Goal: Task Accomplishment & Management: Use online tool/utility

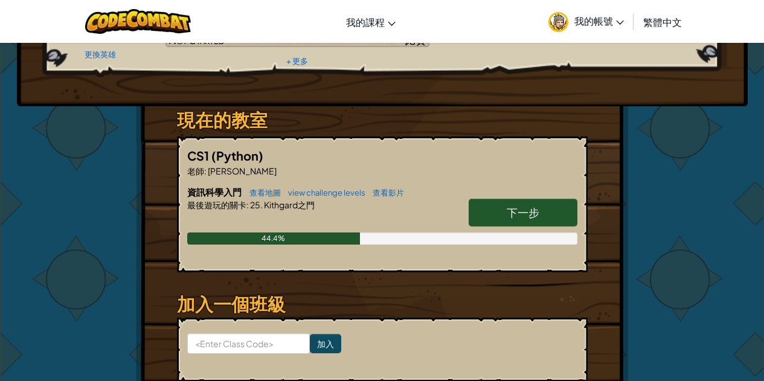
scroll to position [181, 0]
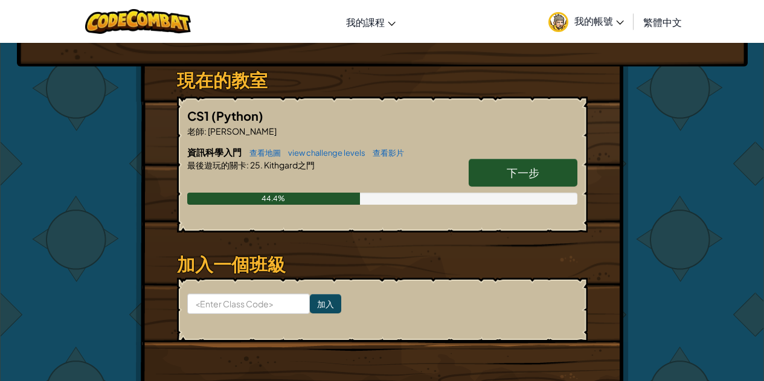
click at [517, 170] on span "下一步" at bounding box center [523, 173] width 33 height 14
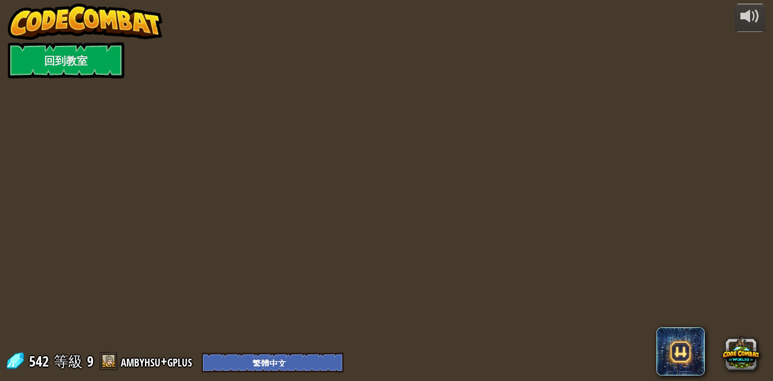
select select "zh-HANT"
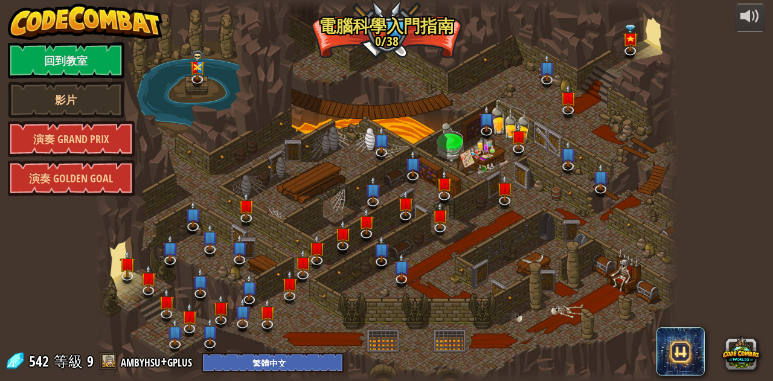
select select "zh-HANT"
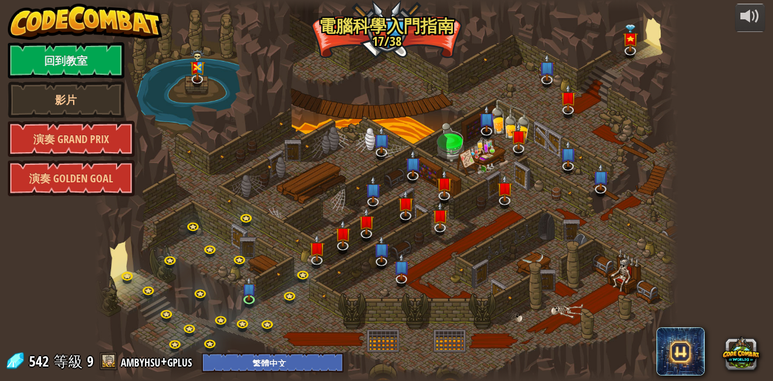
select select "zh-HANT"
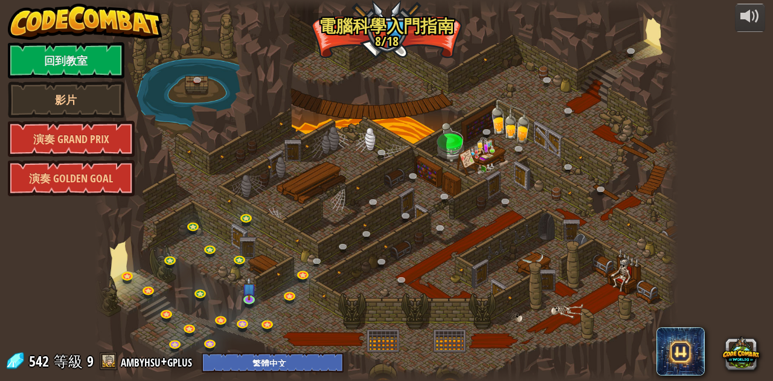
drag, startPoint x: 754, startPoint y: 1, endPoint x: 661, endPoint y: 143, distance: 168.9
click at [661, 143] on div at bounding box center [670, 190] width 18 height 381
click at [254, 296] on img at bounding box center [249, 283] width 14 height 31
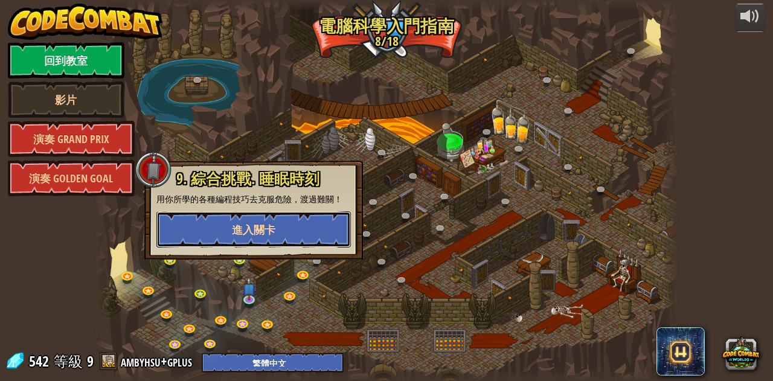
click at [253, 242] on button "進入關卡" at bounding box center [253, 229] width 194 height 36
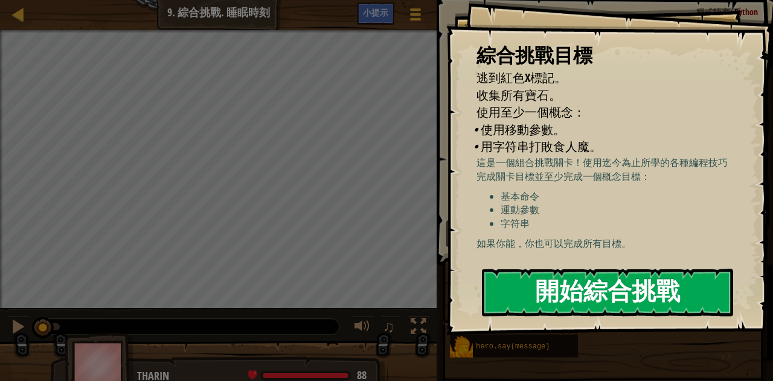
click at [685, 269] on button "開始綜合挑戰" at bounding box center [608, 293] width 252 height 48
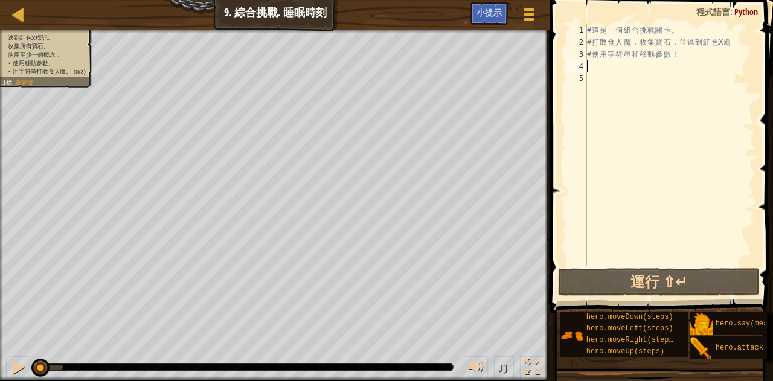
click at [588, 63] on div "# 這 是 一 個 組 合 挑 戰 關 卡 。 # 打 敗 食 人 魔 ， 收 集 寶 石 ， 並 逃 到 紅 色 X 處 # 使 用 字 符 串 和 移 動…" at bounding box center [670, 157] width 170 height 266
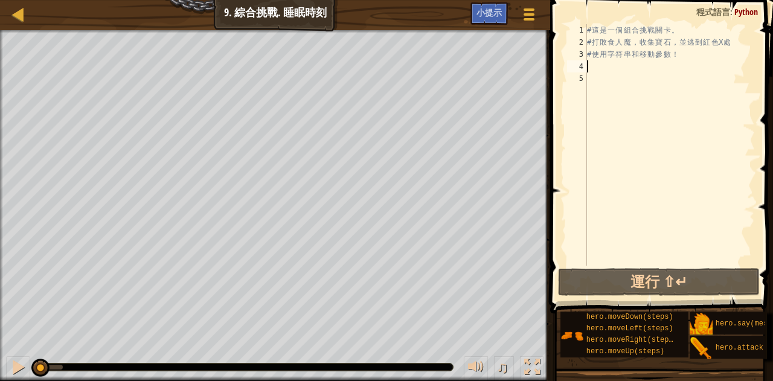
click at [137, 374] on div "逃到紅色X標記。 收集所有寶石。 使用至少一個概念： • 使用移動參數。 • 用字符串打敗食人魔。 (0/3) 目標 : 未完成 ♫ Gem 2 - gem …" at bounding box center [386, 205] width 773 height 351
click at [468, 231] on div "逃到紅色X標記。 收集所有寶石。 使用至少一個概念： • 使用移動參數。 • 用字符串打敗食人魔。 (0/3) 目標 : 未完成 ♫ Gem 2 - gem …" at bounding box center [386, 205] width 773 height 351
type textarea "ㄘ"
type textarea "h"
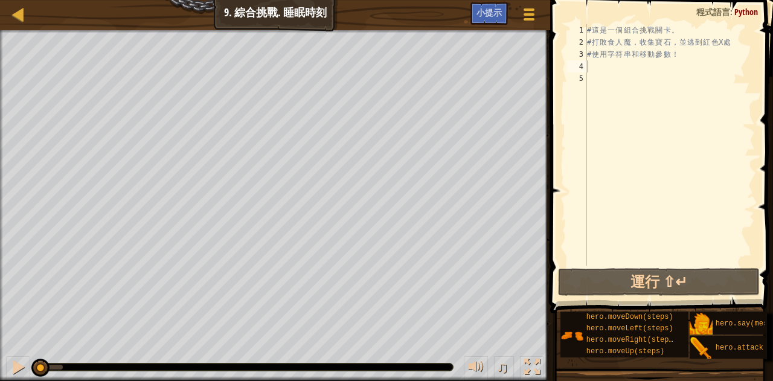
click at [66, 79] on div "地圖 資訊科學入門 9. 綜合挑戰. 睡眠時刻 遊戲選單 完成 小提示 1 ההההההההההההההההההההההההההההההההההההההההה…" at bounding box center [386, 190] width 773 height 381
click at [110, 348] on div "♫" at bounding box center [275, 364] width 550 height 36
click at [118, 349] on div "♫" at bounding box center [275, 364] width 550 height 36
click at [111, 379] on div "逃到紅色X標記。 收集所有寶石。 使用至少一個概念： • 使用移動參數。 • 用字符串打敗食人魔。 (0/3) 目標 : 未完成 ♫ Bubble - dec…" at bounding box center [386, 205] width 773 height 351
click at [111, 379] on div "♫" at bounding box center [275, 364] width 550 height 36
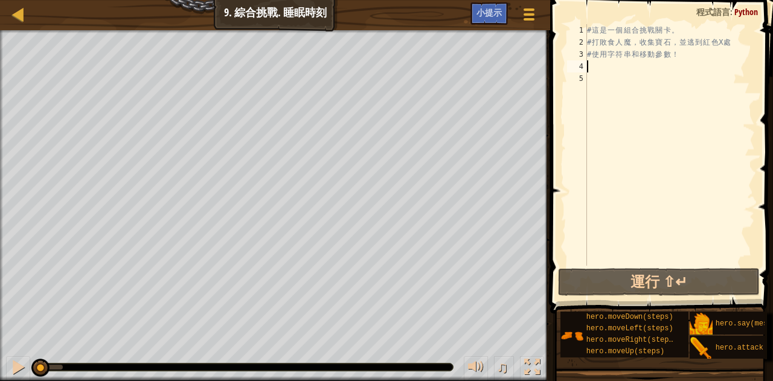
type textarea "j"
type textarea "h"
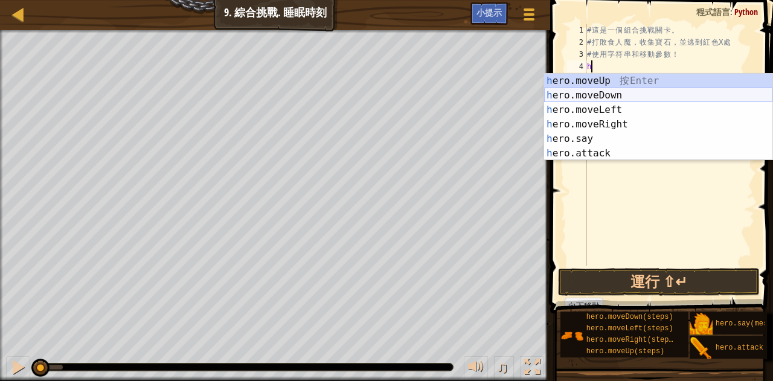
click at [620, 89] on div "h ero.moveUp 按 Enter h ero.moveDown 按 Enter h ero.moveLeft 按 Enter h ero.moveRi…" at bounding box center [658, 132] width 228 height 116
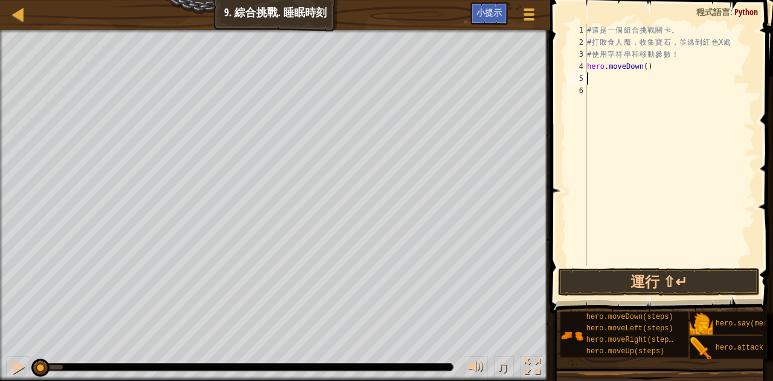
type textarea "h"
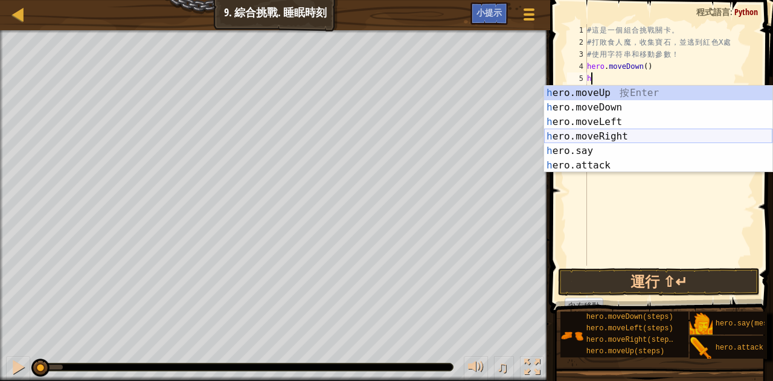
click at [646, 133] on div "h ero.moveUp 按 Enter h ero.moveDown 按 Enter h ero.moveLeft 按 Enter h ero.moveRi…" at bounding box center [658, 144] width 228 height 116
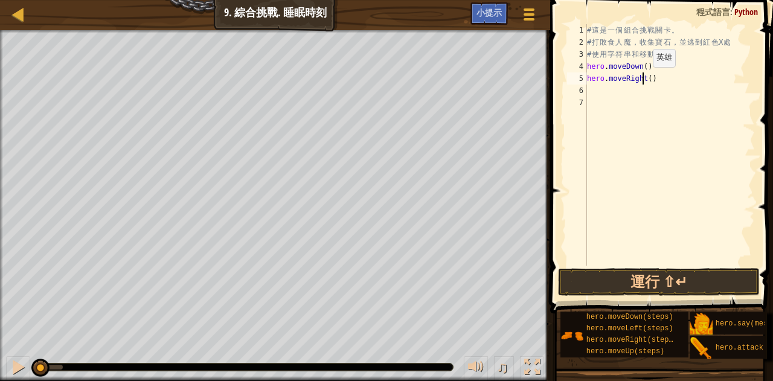
click at [643, 79] on div "# 這 是 一 個 組 合 挑 戰 關 卡 。 # 打 敗 食 人 魔 ， 收 集 寶 石 ， 並 逃 到 紅 色 X 處 # 使 用 字 符 串 和 移 動…" at bounding box center [670, 157] width 170 height 266
click at [652, 80] on div "# 這 是 一 個 組 合 挑 戰 關 卡 。 # 打 敗 食 人 魔 ， 收 集 寶 石 ， 並 逃 到 紅 色 X 處 # 使 用 字 符 串 和 移 動…" at bounding box center [670, 157] width 170 height 266
click at [646, 79] on div "# 這 是 一 個 組 合 挑 戰 關 卡 。 # 打 敗 食 人 魔 ， 收 集 寶 石 ， 並 逃 到 紅 色 X 處 # 使 用 字 符 串 和 移 動…" at bounding box center [670, 157] width 170 height 266
type textarea "hero.moveRight(2)"
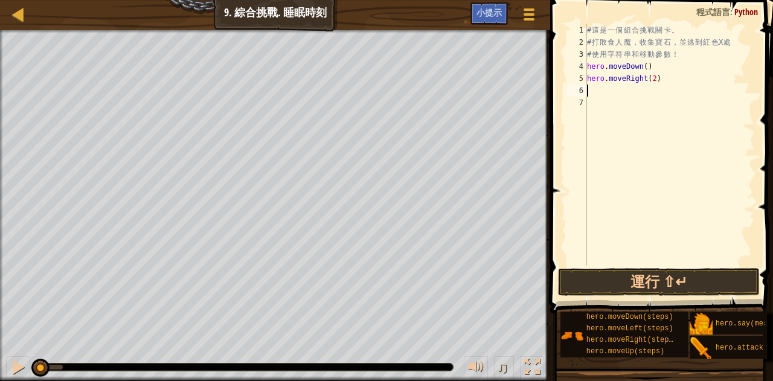
click at [627, 92] on div "# 這 是 一 個 組 合 挑 戰 關 卡 。 # 打 敗 食 人 魔 ， 收 集 寶 石 ， 並 逃 到 紅 色 X 處 # 使 用 字 符 串 和 移 動…" at bounding box center [670, 157] width 170 height 266
type textarea "h"
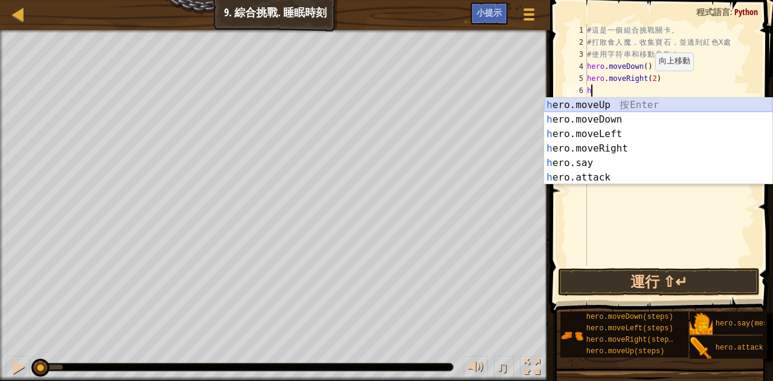
click at [594, 105] on div "h ero.moveUp 按 Enter h ero.moveDown 按 Enter h ero.moveLeft 按 Enter h ero.moveRi…" at bounding box center [658, 156] width 228 height 116
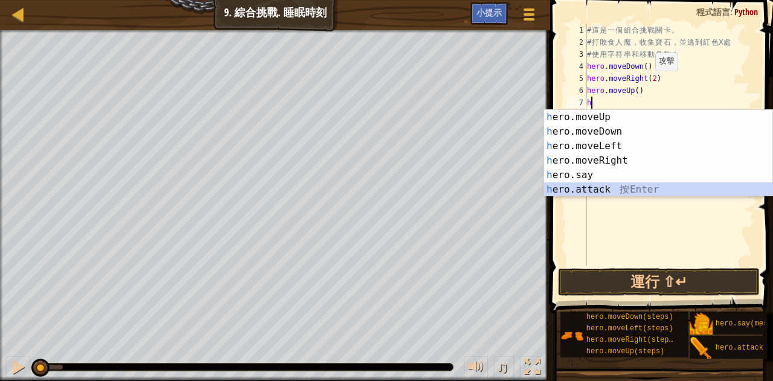
click at [605, 188] on div "h ero.moveUp 按 Enter h ero.moveDown 按 Enter h ero.moveLeft 按 Enter h ero.moveRi…" at bounding box center [658, 168] width 228 height 116
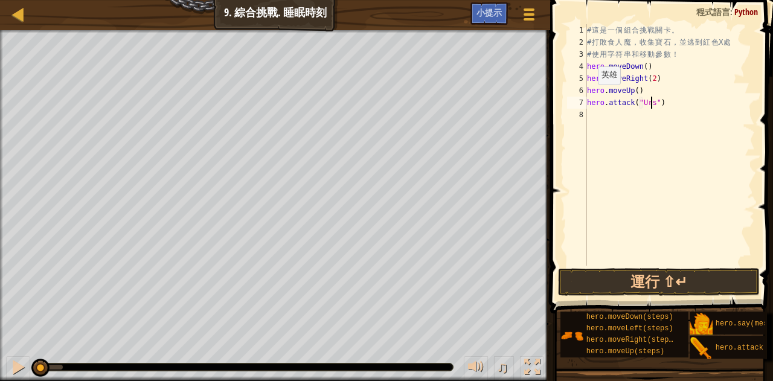
type textarea "hero.attack("Ursa")"
drag, startPoint x: 588, startPoint y: 104, endPoint x: 663, endPoint y: 103, distance: 74.9
click at [663, 103] on div "# 這 是 一 個 組 合 挑 戰 關 卡 。 # 打 敗 食 人 魔 ， 收 集 寶 石 ， 並 逃 到 紅 色 X 處 # 使 用 字 符 串 和 移 動…" at bounding box center [670, 157] width 170 height 266
click at [600, 116] on div "# 這 是 一 個 組 合 挑 戰 關 卡 。 # 打 敗 食 人 魔 ， 收 集 寶 石 ， 並 逃 到 紅 色 X 處 # 使 用 字 符 串 和 移 動…" at bounding box center [670, 157] width 170 height 266
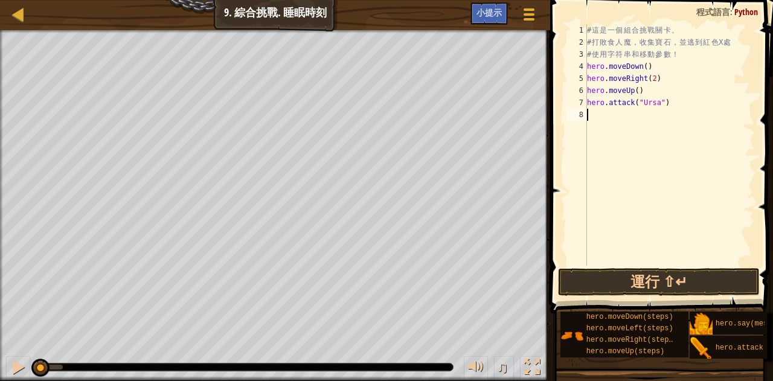
scroll to position [5, 0]
paste textarea "hero.attack("Ursa")"
type textarea "hero.attack("Ursa")"
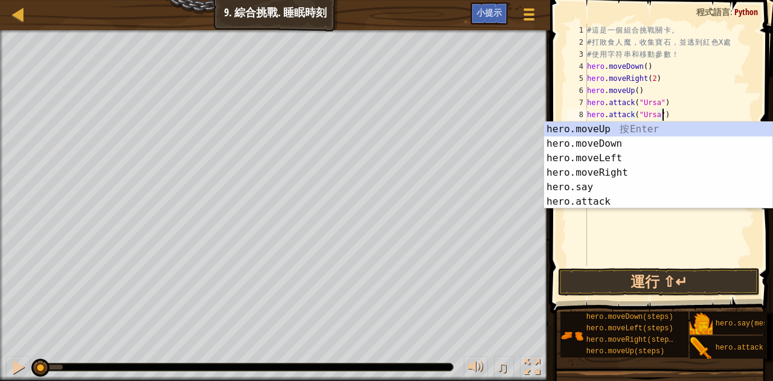
click at [643, 222] on div "# 這 是 一 個 組 合 挑 戰 關 卡 。 # 打 敗 食 人 魔 ， 收 集 寶 石 ， 並 逃 到 紅 色 X 處 # 使 用 字 符 串 和 移 動…" at bounding box center [670, 157] width 170 height 266
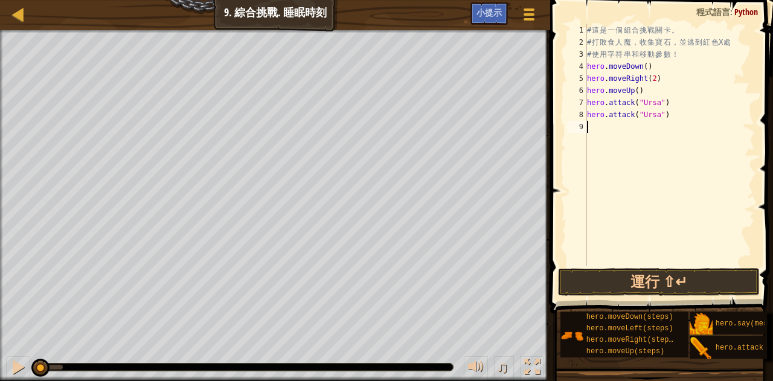
type textarea "h"
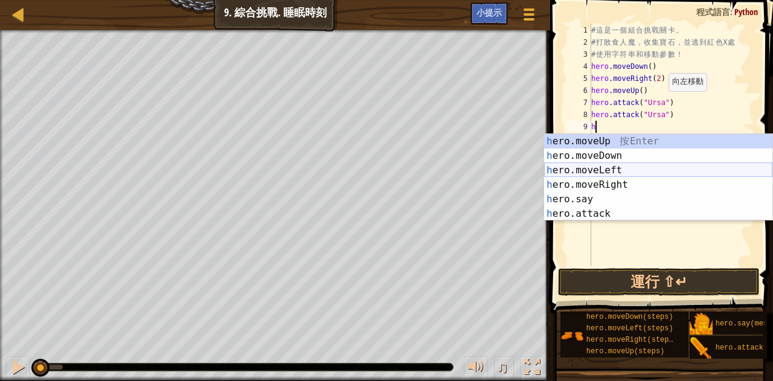
click at [632, 172] on div "h ero.moveUp 按 Enter h ero.moveDown 按 Enter h ero.moveLeft 按 Enter h ero.moveRi…" at bounding box center [658, 192] width 228 height 116
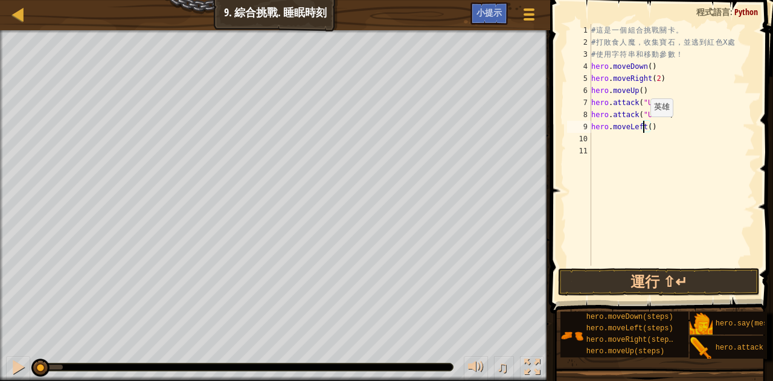
click at [644, 128] on div "# 這 是 一 個 組 合 挑 戰 關 卡 。 # 打 敗 食 人 魔 ， 收 集 寶 石 ， 並 逃 到 紅 色 X 處 # 使 用 字 符 串 和 移 動…" at bounding box center [672, 157] width 167 height 266
click at [648, 126] on div "# 這 是 一 個 組 合 挑 戰 關 卡 。 # 打 敗 食 人 魔 ， 收 集 寶 石 ， 並 逃 到 紅 色 X 處 # 使 用 字 符 串 和 移 動…" at bounding box center [672, 157] width 167 height 266
type textarea "hero.moveLeft(2)"
click at [594, 147] on div "# 這 是 一 個 組 合 挑 戰 關 卡 。 # 打 敗 食 人 魔 ， 收 集 寶 石 ， 並 逃 到 紅 色 X 處 # 使 用 字 符 串 和 移 動…" at bounding box center [672, 157] width 167 height 266
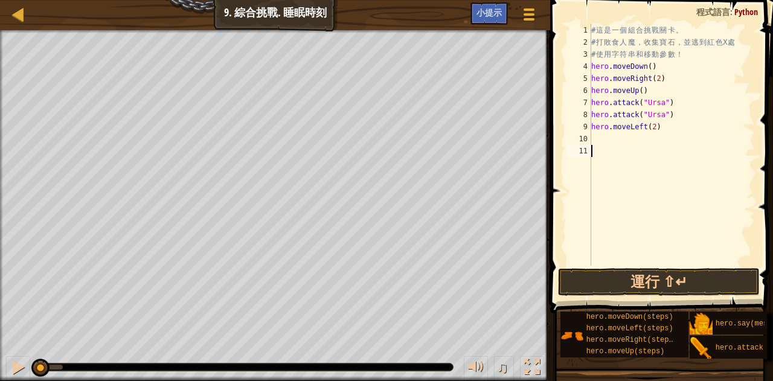
scroll to position [5, 0]
drag, startPoint x: 594, startPoint y: 120, endPoint x: 606, endPoint y: 153, distance: 34.8
click at [597, 124] on div "# 這 是 一 個 組 合 挑 戰 關 卡 。 # 打 敗 食 人 魔 ， 收 集 寶 石 ， 並 逃 到 紅 色 X 處 # 使 用 字 符 串 和 移 動…" at bounding box center [672, 157] width 167 height 266
type textarea "hero.attack("Ursa") hero.moveLeft(2)"
click at [606, 153] on div "# 這 是 一 個 組 合 挑 戰 關 卡 。 # 打 敗 食 人 魔 ， 收 集 寶 石 ， 並 逃 到 紅 色 X 處 # 使 用 字 符 串 和 移 動…" at bounding box center [672, 157] width 167 height 266
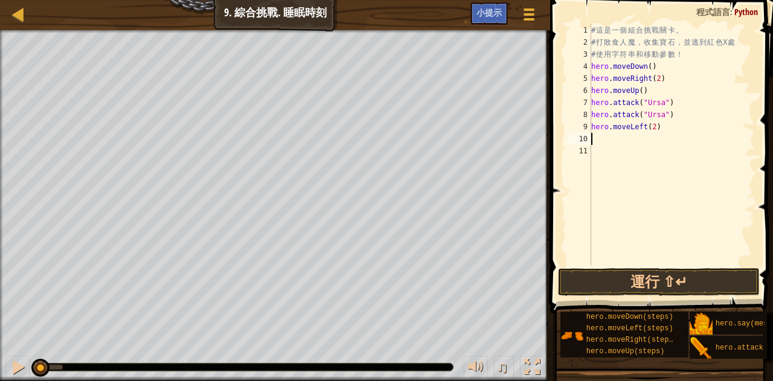
click at [602, 140] on div "# 這 是 一 個 組 合 挑 戰 關 卡 。 # 打 敗 食 人 魔 ， 收 集 寶 石 ， 並 逃 到 紅 色 X 處 # 使 用 字 符 串 和 移 動…" at bounding box center [672, 157] width 167 height 266
type textarea "h"
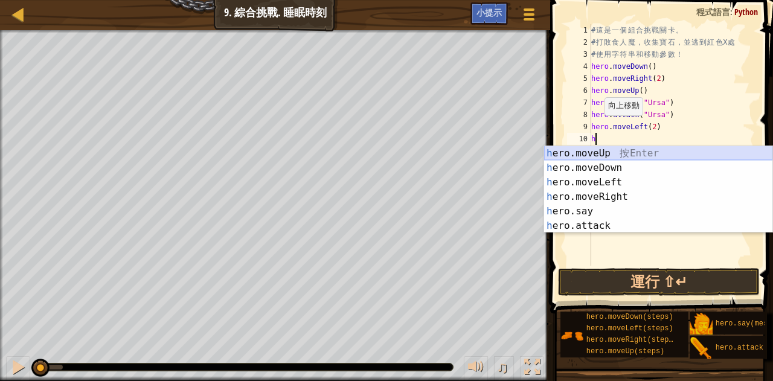
click at [611, 0] on body "地圖 資訊科學入門 9. 綜合挑戰. 睡眠時刻 遊戲選單 完成 小提示 1 ההההההההההההההההההההההההההההההההההההההההה…" at bounding box center [386, 0] width 773 height 0
click at [609, 156] on div "h ero.moveUp 按 Enter h ero.moveDown 按 Enter h ero.moveLeft 按 Enter h ero.moveRi…" at bounding box center [658, 204] width 228 height 116
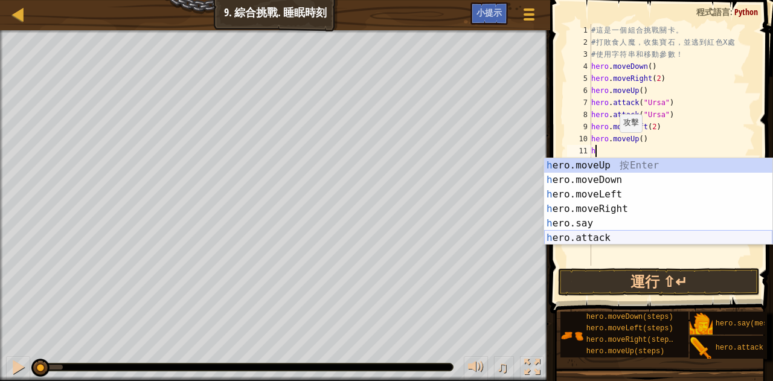
click at [623, 236] on div "h ero.moveUp 按 Enter h ero.moveDown 按 Enter h ero.moveLeft 按 Enter h ero.moveRi…" at bounding box center [658, 216] width 228 height 116
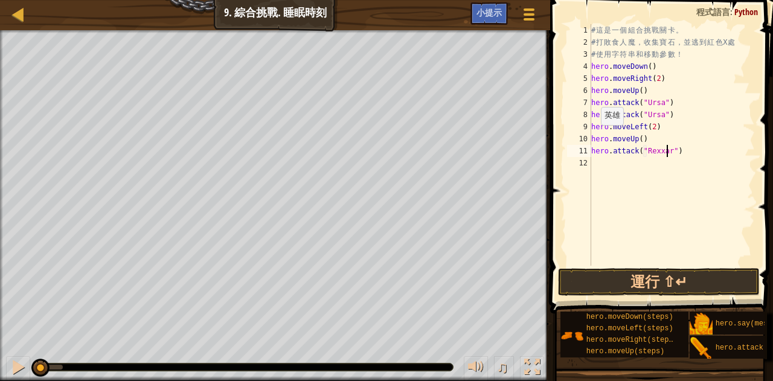
scroll to position [5, 6]
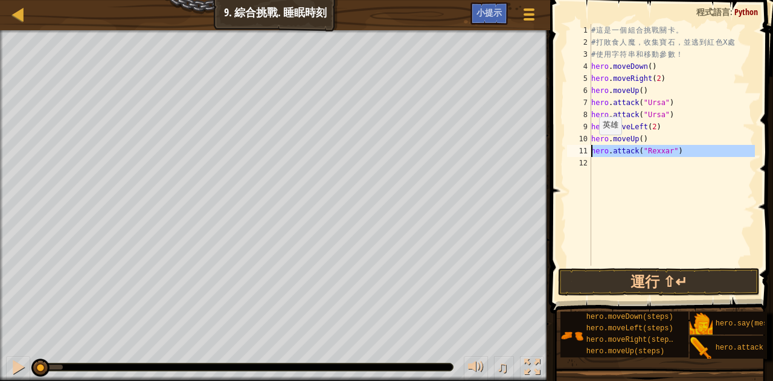
click at [592, 151] on div "hero.attack("Rexxar") 1 2 3 4 5 6 7 8 9 10 11 12 # 這 是 一 個 組 合 挑 戰 關 卡 。 # 打 敗 …" at bounding box center [660, 145] width 190 height 242
click at [593, 151] on div "hero.attack("Rexxar") 1 2 3 4 5 6 7 8 9 10 11 12 # 這 是 一 個 組 合 挑 戰 關 卡 。 # 打 敗 …" at bounding box center [660, 145] width 190 height 242
type textarea "hero.attack("Rexxar")"
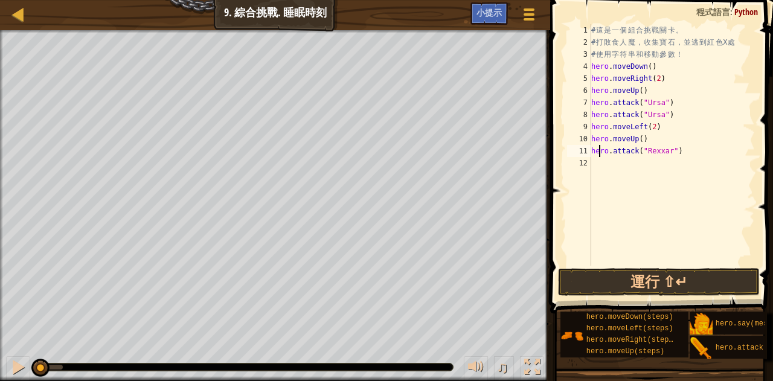
click at [597, 186] on div "# 這 是 一 個 組 合 挑 戰 關 卡 。 # 打 敗 食 人 魔 ， 收 集 寶 石 ， 並 逃 到 紅 色 X 處 # 使 用 字 符 串 和 移 動…" at bounding box center [672, 157] width 167 height 266
click at [599, 152] on div "# 這 是 一 個 組 合 挑 戰 關 卡 。 # 打 敗 食 人 魔 ， 收 集 寶 石 ， 並 逃 到 紅 色 X 處 # 使 用 字 符 串 和 移 動…" at bounding box center [672, 157] width 167 height 266
type textarea "hero.attack("Rexxar")"
drag, startPoint x: 593, startPoint y: 150, endPoint x: 676, endPoint y: 153, distance: 84.0
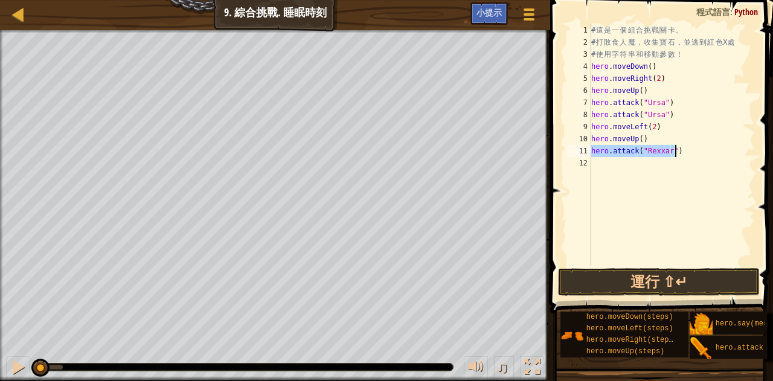
click at [676, 153] on div "# 這 是 一 個 組 合 挑 戰 關 卡 。 # 打 敗 食 人 魔 ， 收 集 寶 石 ， 並 逃 到 紅 色 X 處 # 使 用 字 符 串 和 移 動…" at bounding box center [672, 157] width 167 height 266
click at [606, 167] on div "# 這 是 一 個 組 合 挑 戰 關 卡 。 # 打 敗 食 人 魔 ， 收 集 寶 石 ， 並 逃 到 紅 色 X 處 # 使 用 字 符 串 和 移 動…" at bounding box center [672, 157] width 167 height 266
paste textarea "hero.attack("Rexxar")"
click at [710, 124] on div "# 這 是 一 個 組 合 挑 戰 關 卡 。 # 打 敗 食 人 魔 ， 收 集 寶 石 ， 並 逃 到 紅 色 X 處 # 使 用 字 符 串 和 移 動…" at bounding box center [672, 157] width 167 height 266
type textarea "hero.moveLeft(2)"
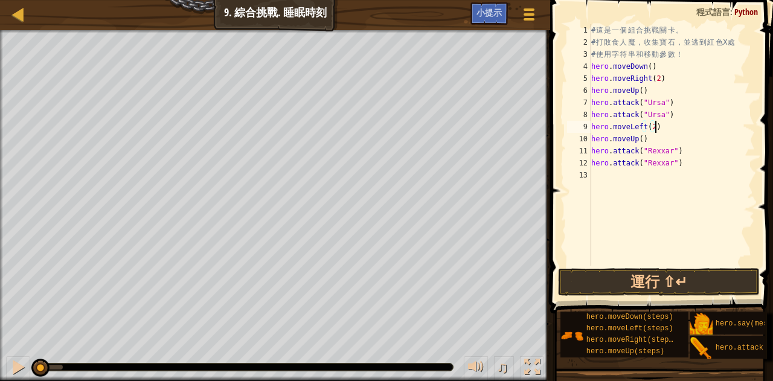
click at [602, 184] on div "# 這 是 一 個 組 合 挑 戰 關 卡 。 # 打 敗 食 人 魔 ， 收 集 寶 石 ， 並 逃 到 紅 色 X 處 # 使 用 字 符 串 和 移 動…" at bounding box center [672, 157] width 167 height 266
type textarea "h"
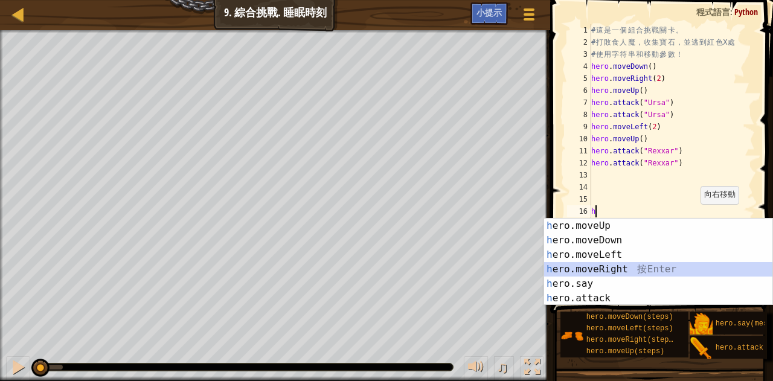
click at [622, 262] on div "h ero.moveUp 按 Enter h ero.moveDown 按 Enter h ero.moveLeft 按 Enter h ero.moveRi…" at bounding box center [658, 277] width 228 height 116
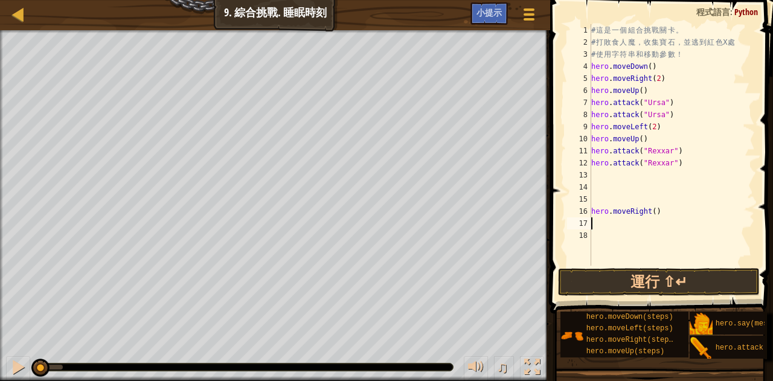
click at [657, 217] on div "# 這 是 一 個 組 合 挑 戰 關 卡 。 # 打 敗 食 人 魔 ， 收 集 寶 石 ， 並 逃 到 紅 色 X 處 # 使 用 字 符 串 和 移 動…" at bounding box center [672, 157] width 167 height 266
type textarea "hero.moveRight()"
click at [653, 204] on div "# 這 是 一 個 組 合 挑 戰 關 卡 。 # 打 敗 食 人 魔 ， 收 集 寶 石 ， 並 逃 到 紅 色 X 處 # 使 用 字 符 串 和 移 動…" at bounding box center [672, 157] width 167 height 266
click at [658, 196] on div "# 這 是 一 個 組 合 挑 戰 關 卡 。 # 打 敗 食 人 魔 ， 收 集 寶 石 ， 並 逃 到 紅 色 X 處 # 使 用 字 符 串 和 移 動…" at bounding box center [672, 157] width 167 height 266
type textarea "hero.attack("Rexxar")"
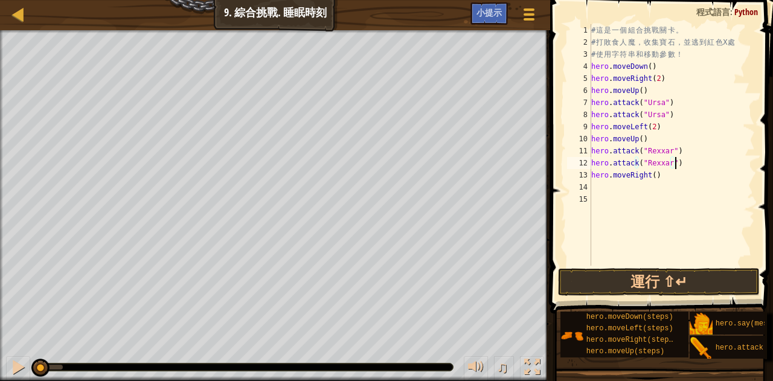
click at [626, 211] on div "# 這 是 一 個 組 合 挑 戰 關 卡 。 # 打 敗 食 人 魔 ， 收 集 寶 石 ， 並 逃 到 紅 色 X 處 # 使 用 字 符 串 和 移 動…" at bounding box center [672, 157] width 167 height 266
click at [611, 230] on div "# 這 是 一 個 組 合 挑 戰 關 卡 。 # 打 敗 食 人 魔 ， 收 集 寶 石 ， 並 逃 到 紅 色 X 處 # 使 用 字 符 串 和 移 動…" at bounding box center [672, 157] width 167 height 266
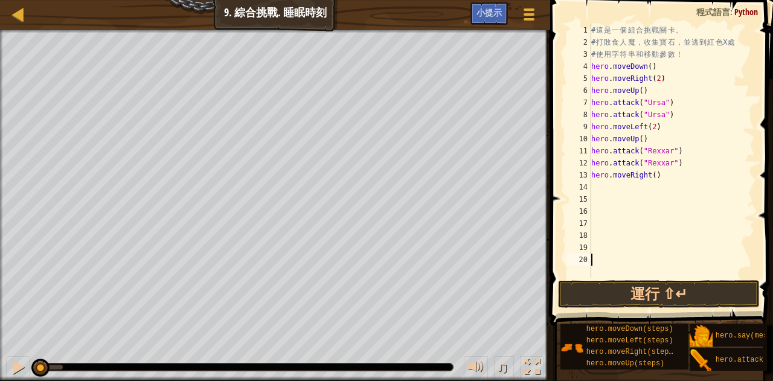
click at [615, 190] on div "# 這 是 一 個 組 合 挑 戰 關 卡 。 # 打 敗 食 人 魔 ， 收 集 寶 石 ， 並 逃 到 紅 色 X 處 # 使 用 字 符 串 和 移 動…" at bounding box center [672, 163] width 166 height 278
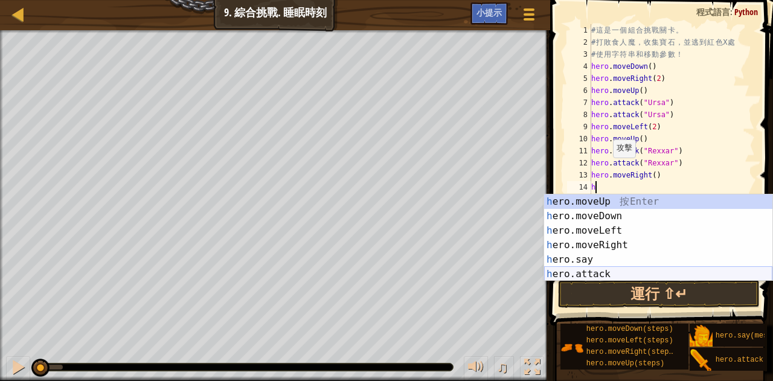
click at [603, 274] on div "h ero.moveUp 按 Enter h ero.moveDown 按 Enter h ero.moveLeft 按 Enter h ero.moveRi…" at bounding box center [658, 252] width 228 height 116
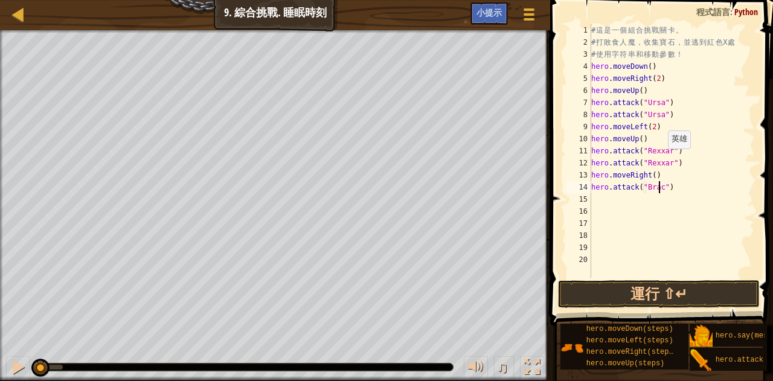
scroll to position [5, 5]
click at [591, 188] on div "hero.attack("Brack") 1 2 3 4 5 6 7 8 9 10 11 12 13 14 15 16 17 18 19 20 # 這 是 一…" at bounding box center [660, 151] width 190 height 254
click at [593, 188] on div "# 這 是 一 個 組 合 挑 戰 關 卡 。 # 打 敗 食 人 魔 ， 收 集 寶 石 ， 並 逃 到 紅 色 X 處 # 使 用 字 符 串 和 移 動…" at bounding box center [672, 163] width 166 height 278
type textarea "hero.attack("Brack")"
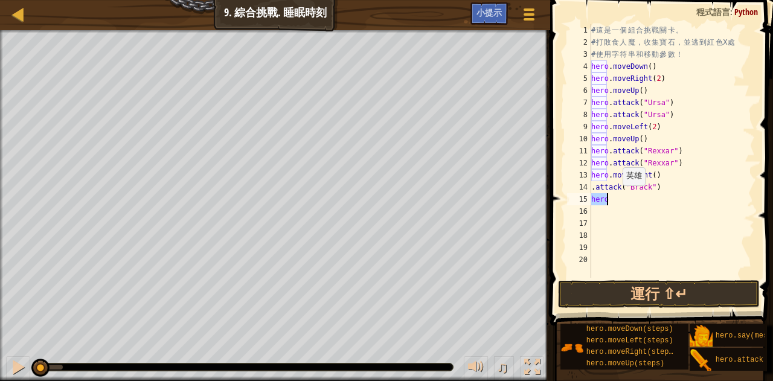
click at [617, 197] on div "# 這 是 一 個 組 合 挑 戰 關 卡 。 # 打 敗 食 人 魔 ， 收 集 寶 石 ， 並 逃 到 紅 色 X 處 # 使 用 字 符 串 和 移 動…" at bounding box center [672, 151] width 166 height 254
click at [592, 189] on div "# 這 是 一 個 組 合 挑 戰 關 卡 。 # 打 敗 食 人 魔 ， 收 集 寶 石 ， 並 逃 到 紅 色 X 處 # 使 用 字 符 串 和 移 動…" at bounding box center [672, 163] width 166 height 278
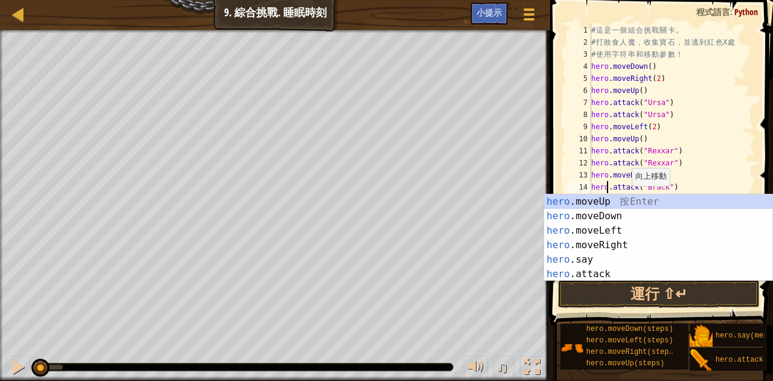
scroll to position [5, 1]
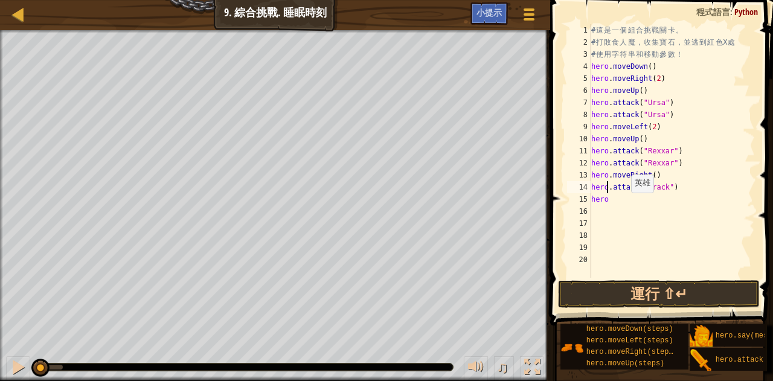
click at [625, 204] on div "# 這 是 一 個 組 合 挑 戰 關 卡 。 # 打 敗 食 人 魔 ， 收 集 寶 石 ， 並 逃 到 紅 色 X 處 # 使 用 字 符 串 和 移 動…" at bounding box center [672, 163] width 166 height 278
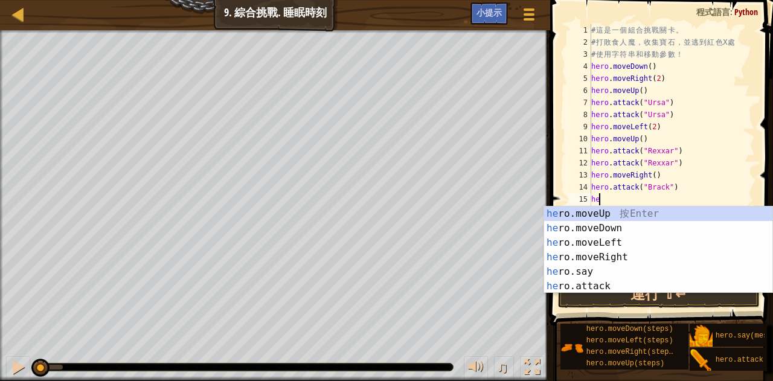
scroll to position [5, 0]
type textarea "h"
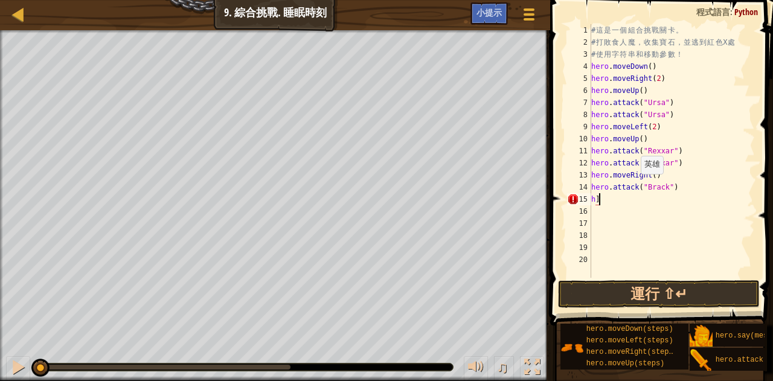
type textarea "h"
drag, startPoint x: 592, startPoint y: 185, endPoint x: 673, endPoint y: 189, distance: 81.0
click at [673, 189] on div "# 這 是 一 個 組 合 挑 戰 關 卡 。 # 打 敗 食 人 魔 ， 收 集 寶 石 ， 並 逃 到 紅 色 X 處 # 使 用 字 符 串 和 移 動…" at bounding box center [672, 163] width 166 height 278
type textarea "hero.attack("Brack")"
click at [634, 201] on div "# 這 是 一 個 組 合 挑 戰 關 卡 。 # 打 敗 食 人 魔 ， 收 集 寶 石 ， 並 逃 到 紅 色 X 處 # 使 用 字 符 串 和 移 動…" at bounding box center [672, 163] width 166 height 278
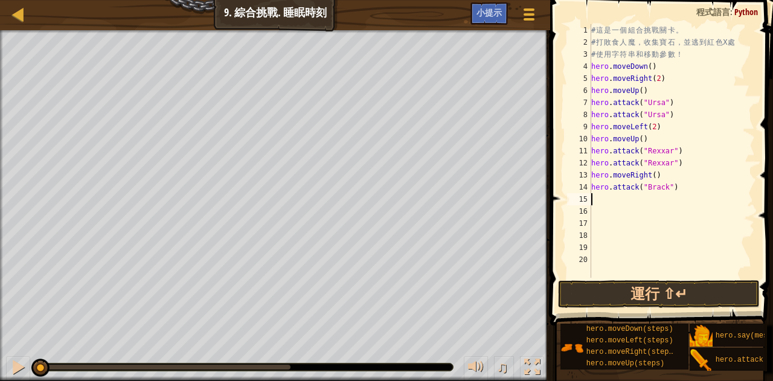
paste textarea "hero.attack("Brack")"
type textarea "hero.attack("Brack")"
click at [629, 216] on div "# 這 是 一 個 組 合 挑 戰 關 卡 。 # 打 敗 食 人 魔 ， 收 集 寶 石 ， 並 逃 到 紅 色 X 處 # 使 用 字 符 串 和 移 動…" at bounding box center [672, 163] width 166 height 278
type textarea "h"
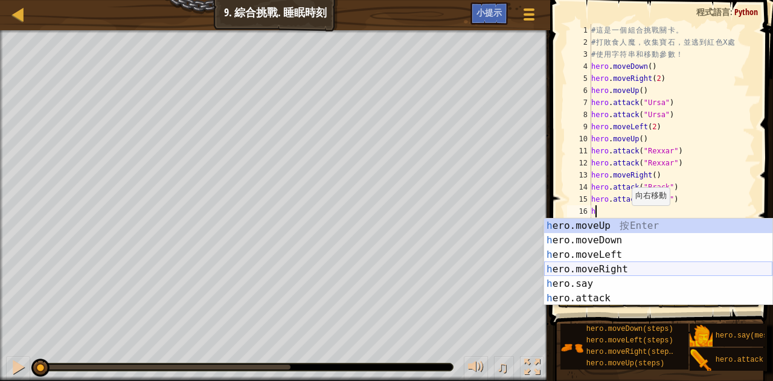
click at [625, 263] on div "h ero.moveUp 按 Enter h ero.moveDown 按 Enter h ero.moveLeft 按 Enter h ero.moveRi…" at bounding box center [658, 277] width 228 height 116
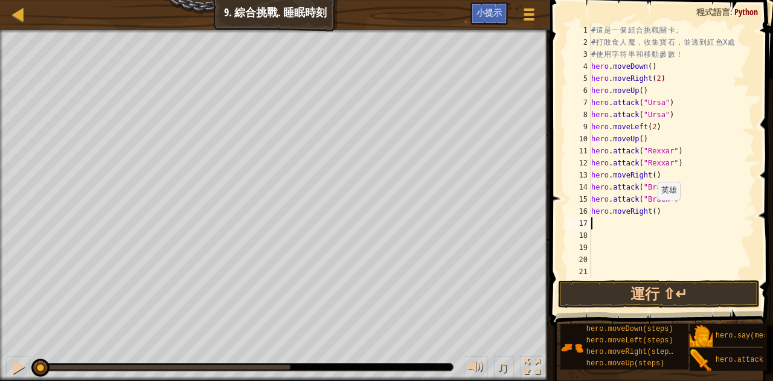
click at [652, 212] on div "# 這 是 一 個 組 合 挑 戰 關 卡 。 # 打 敗 食 人 魔 ， 收 集 寶 石 ， 並 逃 到 紅 色 X 處 # 使 用 字 符 串 和 移 動…" at bounding box center [672, 163] width 166 height 278
type textarea "hero.moveRight(2)"
click at [737, 288] on button "運行 ⇧↵" at bounding box center [659, 294] width 202 height 28
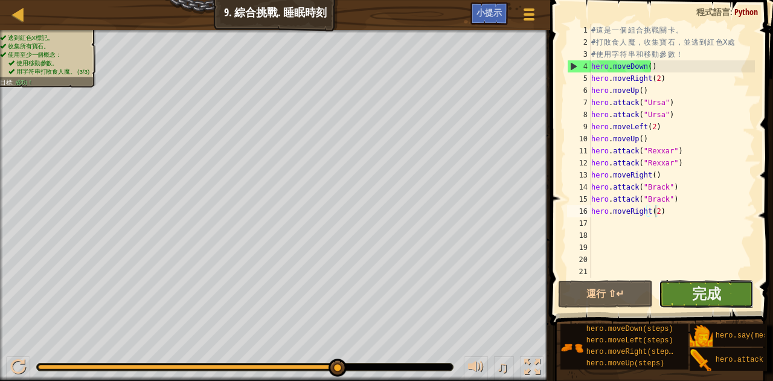
click at [689, 292] on button "完成" at bounding box center [706, 294] width 95 height 28
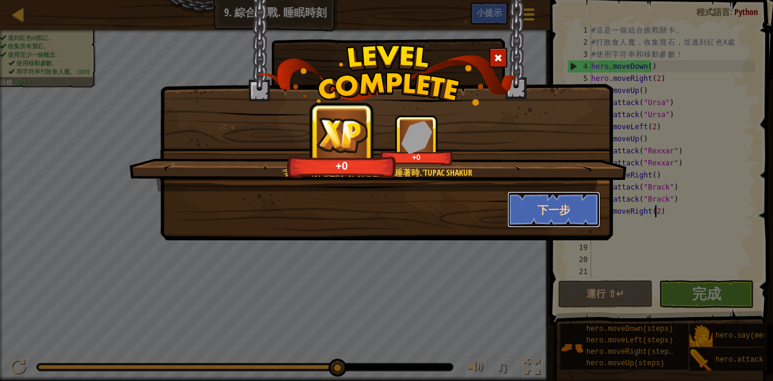
click at [519, 206] on button "下一步" at bounding box center [554, 209] width 94 height 36
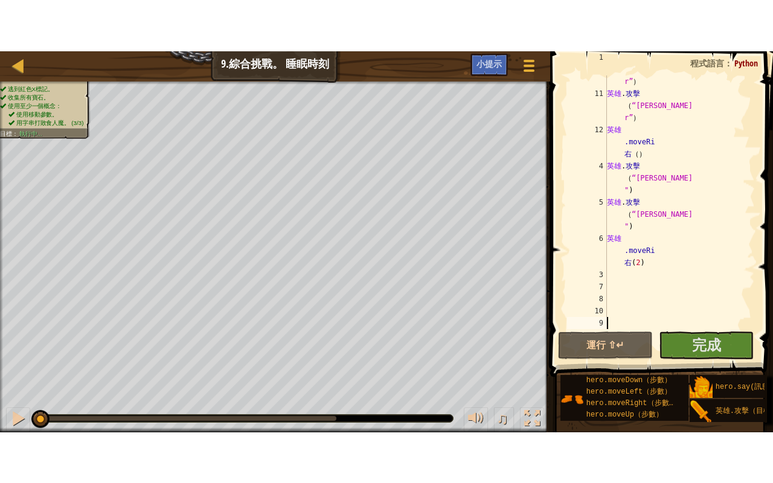
scroll to position [423, 0]
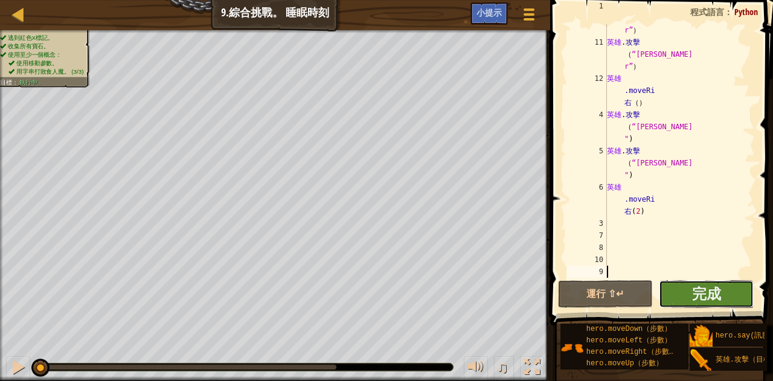
click at [721, 293] on button "完成" at bounding box center [706, 294] width 95 height 28
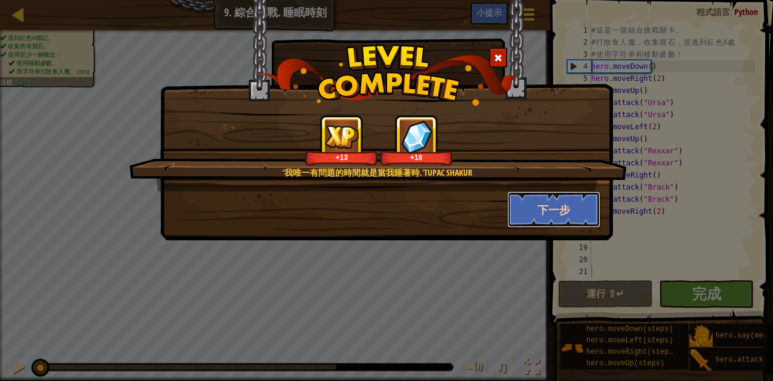
click at [526, 208] on button "下一步" at bounding box center [554, 209] width 94 height 36
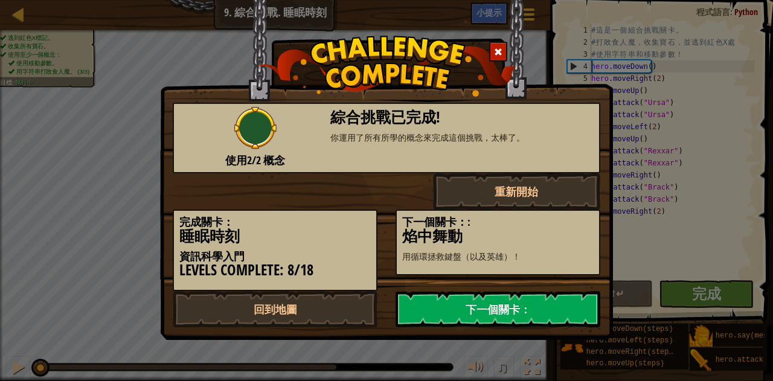
click at [536, 213] on div "下一個關卡：: 焰中舞動 用循環拯救鍵盤（以及英雄）！" at bounding box center [498, 243] width 205 height 66
click at [518, 306] on link "下一個關卡：" at bounding box center [498, 309] width 205 height 36
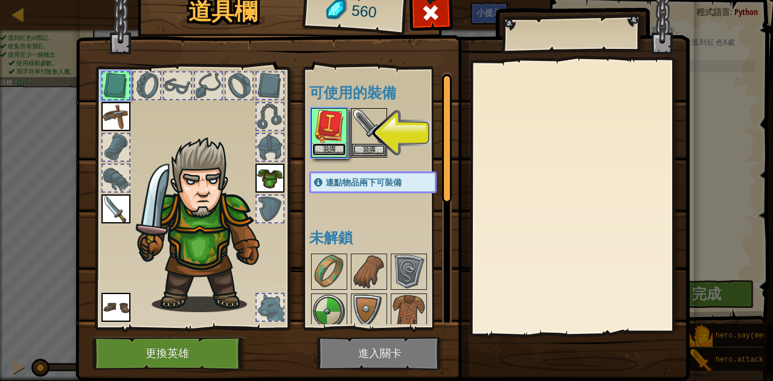
click at [329, 153] on button "裝備" at bounding box center [329, 149] width 34 height 13
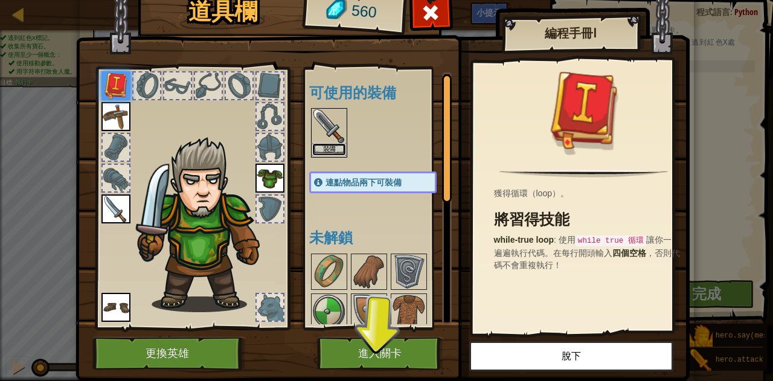
click at [332, 150] on button "裝備" at bounding box center [329, 149] width 34 height 13
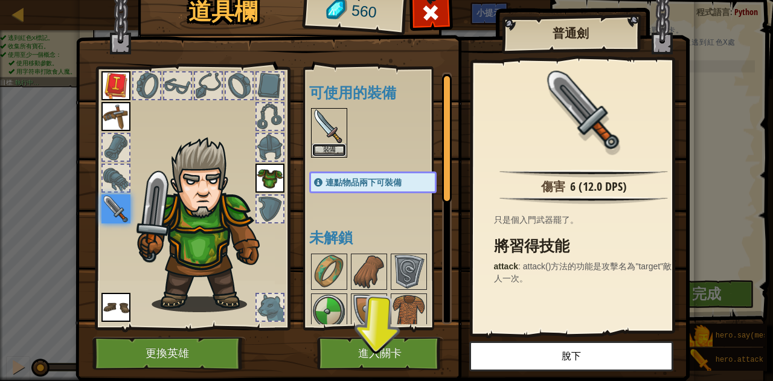
click at [332, 150] on button "裝備" at bounding box center [329, 150] width 34 height 13
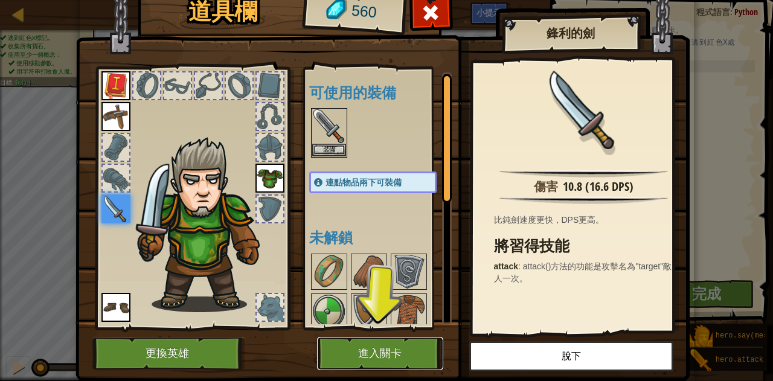
click at [384, 344] on button "進入關卡" at bounding box center [380, 353] width 126 height 33
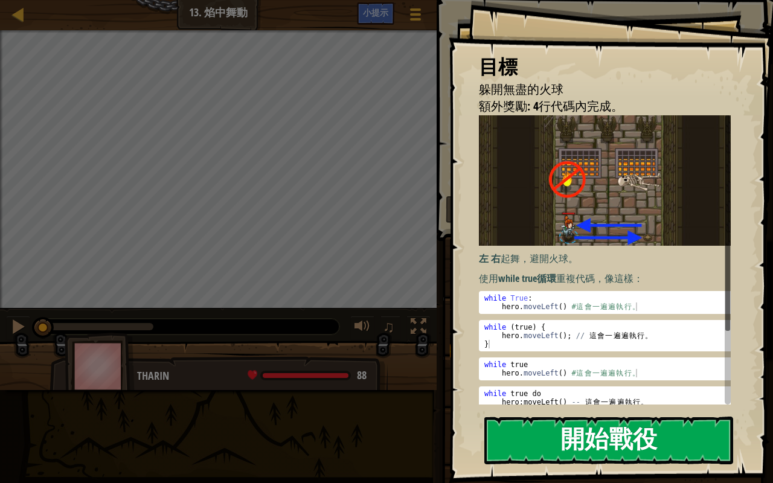
click at [718, 381] on button "開始戰役" at bounding box center [608, 441] width 249 height 48
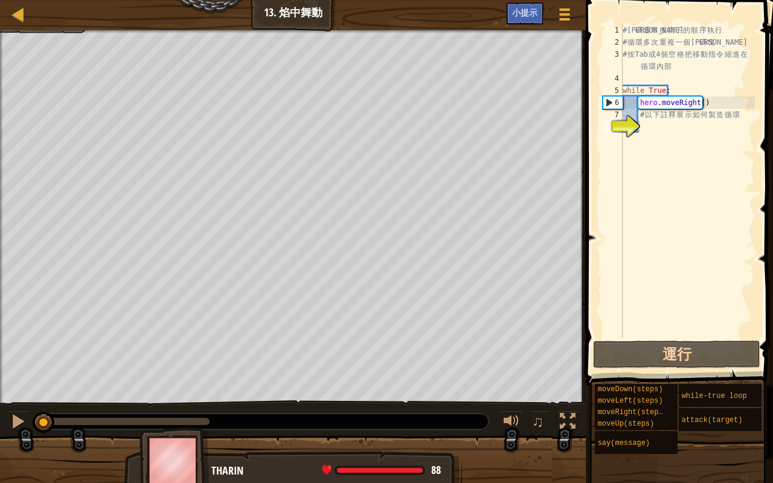
click at [80, 28] on div "地圖 資訊科學入門 13. 焰中舞動 遊戲選單 完成 小提示" at bounding box center [293, 15] width 586 height 30
click at [64, 97] on div "地圖 資訊科學入門 13. 焰中舞動 遊戲選單 完成 小提示 1 הההההההההההההההההההההההההההההההההההההההההההההה…" at bounding box center [386, 241] width 773 height 483
click at [716, 355] on button "運行" at bounding box center [676, 355] width 167 height 28
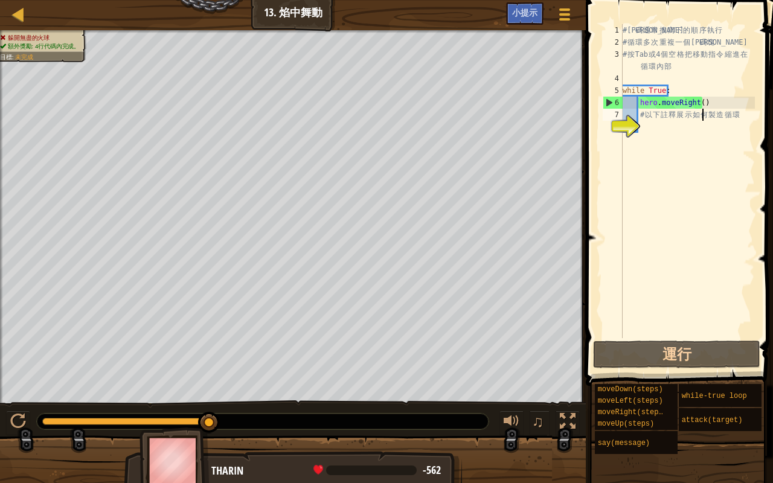
click at [708, 117] on div "# 代 碼 通 常 按 寫 下 的 順 序 執 行 # 循 環 多 次 重 複 一 個 代 碼 塊 # 按 Tab 或 4 個 空 格 把 移 動 指 令 縮…" at bounding box center [687, 193] width 135 height 338
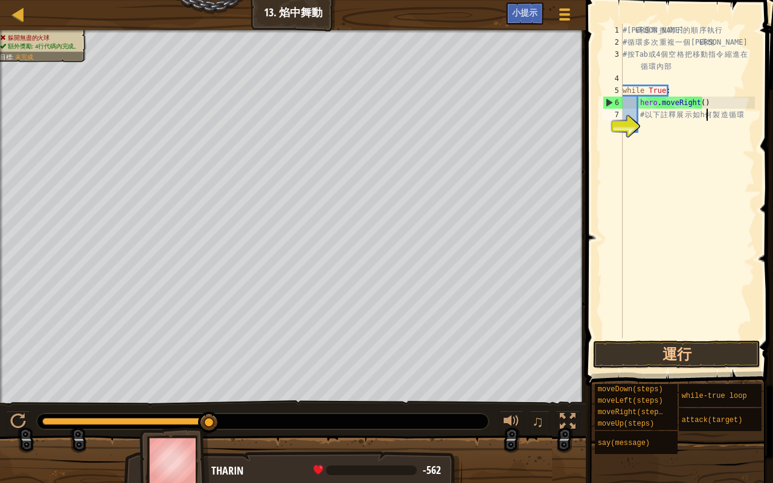
scroll to position [5, 7]
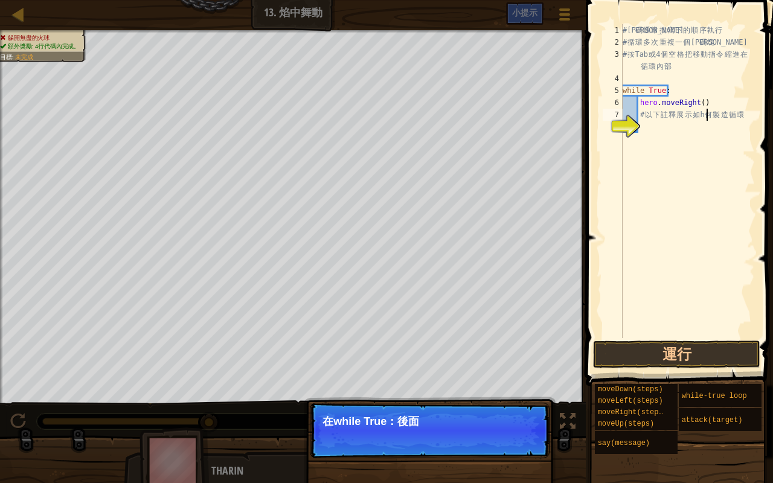
type textarea "# 以下註釋展示如何製造循環"
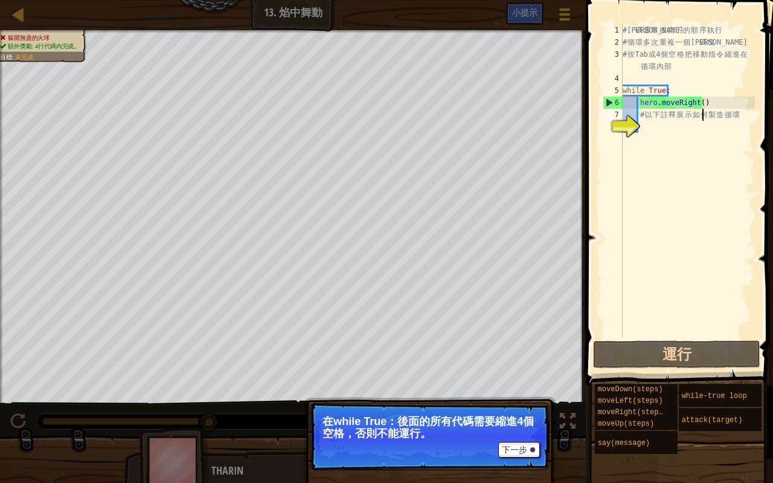
click at [641, 122] on div "# 代 碼 通 常 按 寫 下 的 順 序 執 行 # 循 環 多 次 重 複 一 個 代 碼 塊 # 按 Tab 或 4 個 空 格 把 移 動 指 令 縮…" at bounding box center [687, 193] width 135 height 338
type textarea "h"
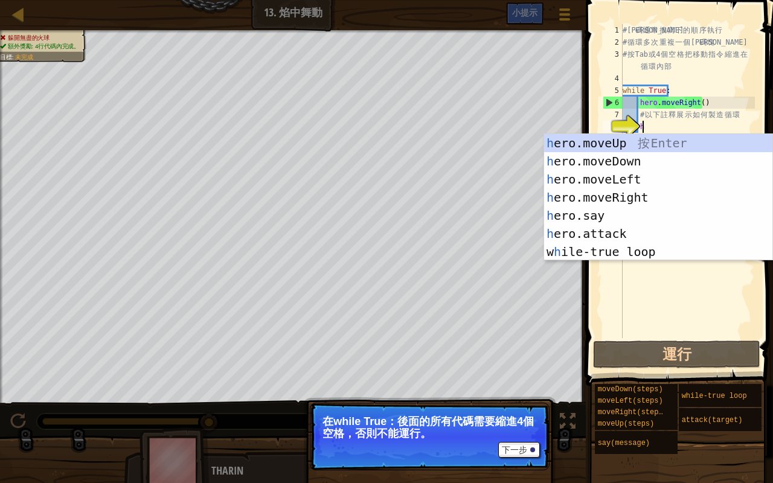
scroll to position [5, 1]
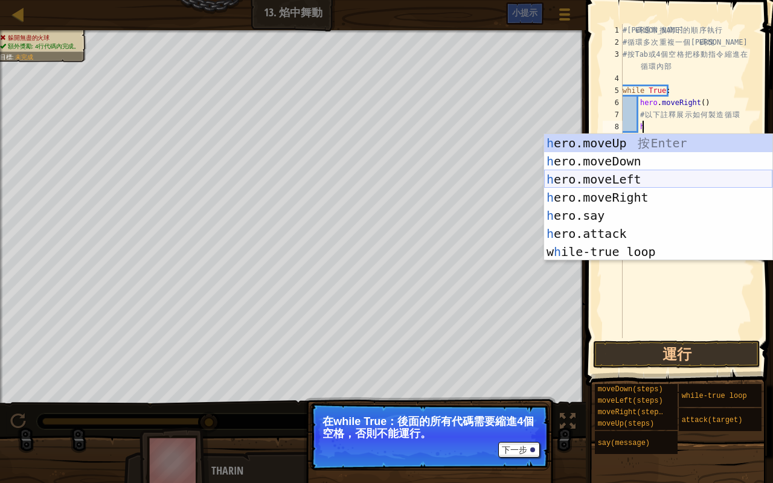
click at [599, 178] on div "h ero.moveUp 按 Enter h ero.moveDown 按 Enter h ero.moveLeft 按 Enter h ero.moveRi…" at bounding box center [658, 215] width 228 height 163
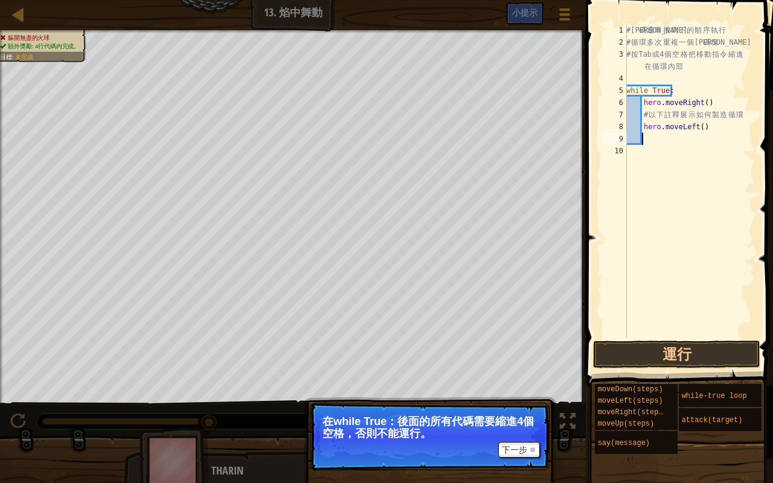
type textarea "h"
click at [736, 355] on button "運行" at bounding box center [676, 355] width 167 height 28
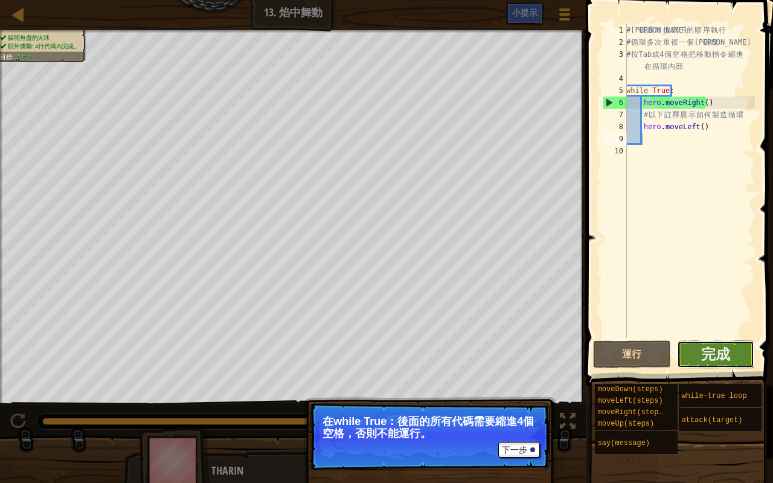
click at [701, 356] on button "完成" at bounding box center [716, 355] width 78 height 28
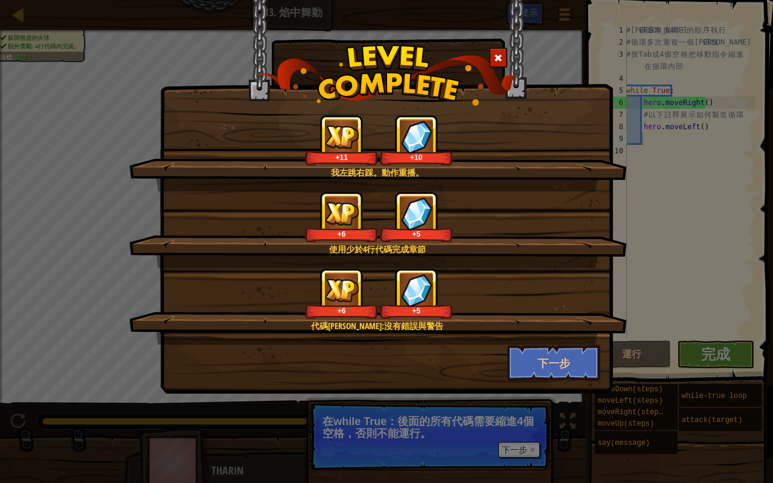
click at [587, 344] on div "代碼簡潔:沒有錯誤與警告 +6 +5" at bounding box center [378, 306] width 498 height 77
click at [596, 365] on button "下一步" at bounding box center [554, 363] width 94 height 36
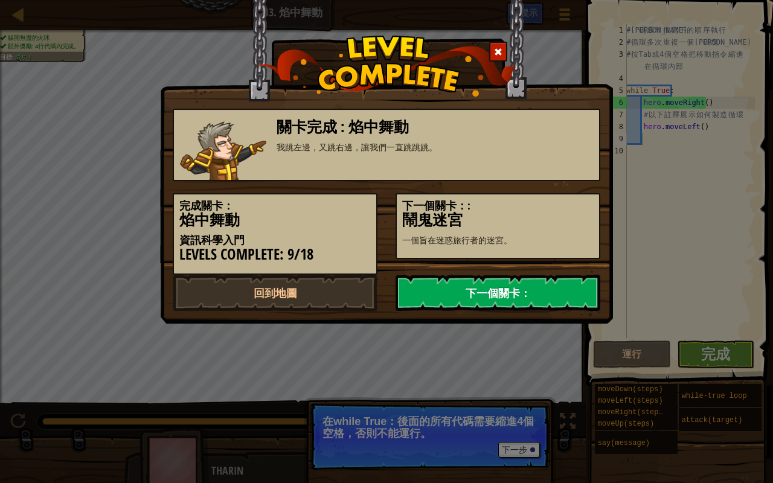
click at [556, 303] on link "下一個關卡：" at bounding box center [498, 293] width 205 height 36
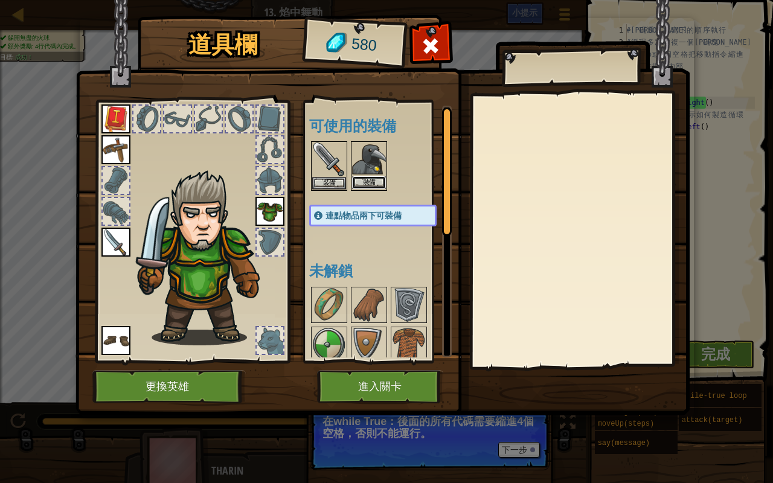
click at [374, 182] on button "裝備" at bounding box center [369, 182] width 34 height 13
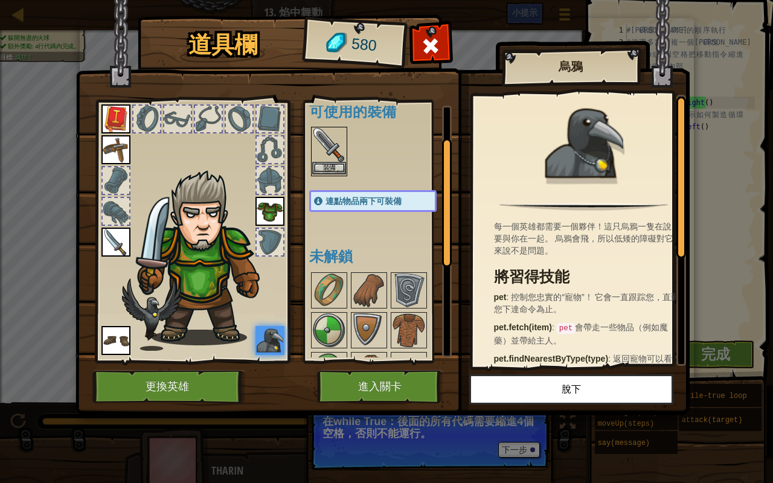
scroll to position [0, 0]
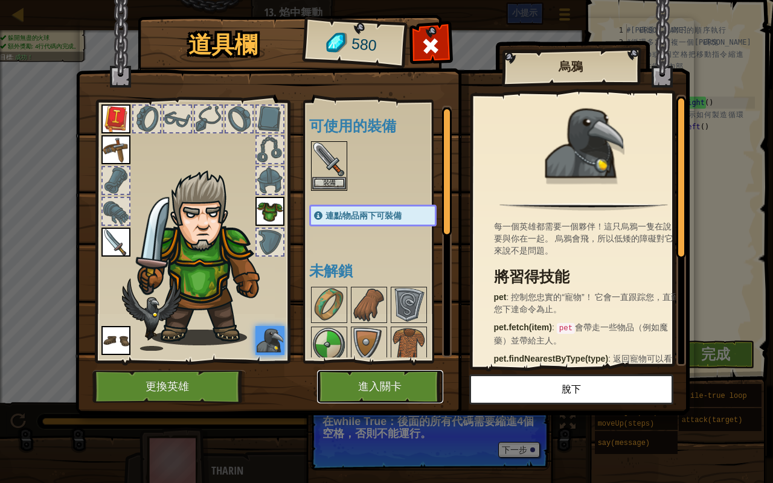
click at [398, 381] on button "進入關卡" at bounding box center [380, 386] width 126 height 33
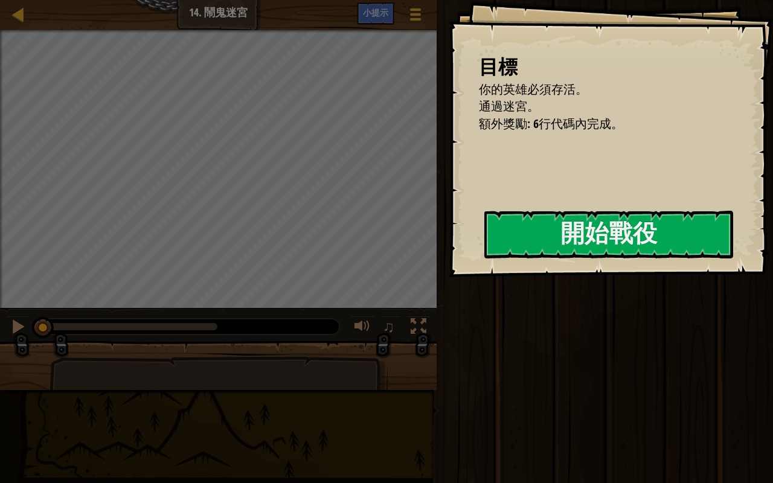
click at [598, 152] on div "目標 你的英雄必須存活。 通過迷宮。 額外獎勵: 6行代碼內完成。 開始戰役 從伺服器載入失敗 您將需要訂閱來開啟這關。 訂閱 您需要加入一個課程來遊玩此關卡…" at bounding box center [611, 138] width 324 height 277
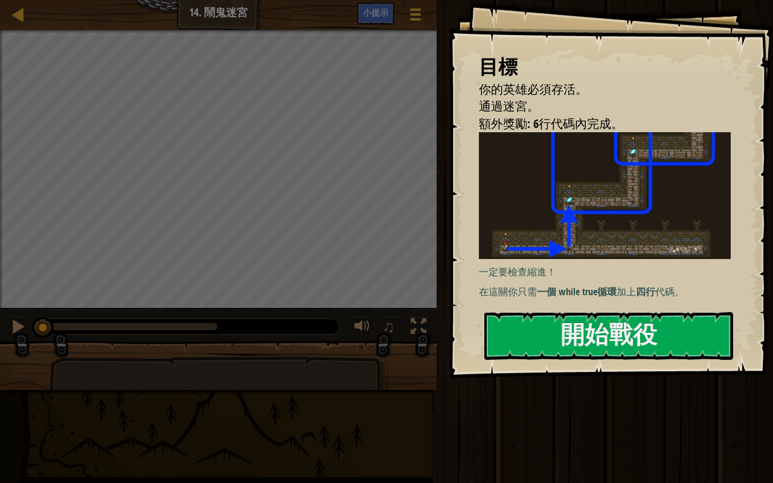
click at [643, 218] on img at bounding box center [609, 195] width 261 height 127
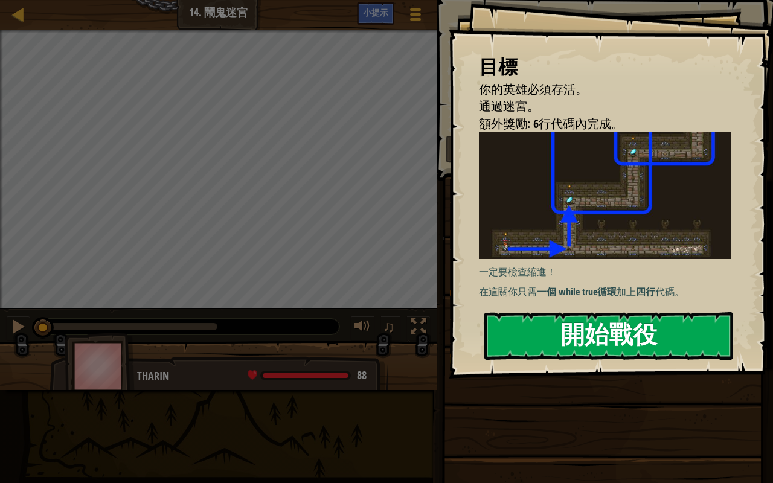
click at [608, 355] on button "開始戰役" at bounding box center [608, 336] width 249 height 48
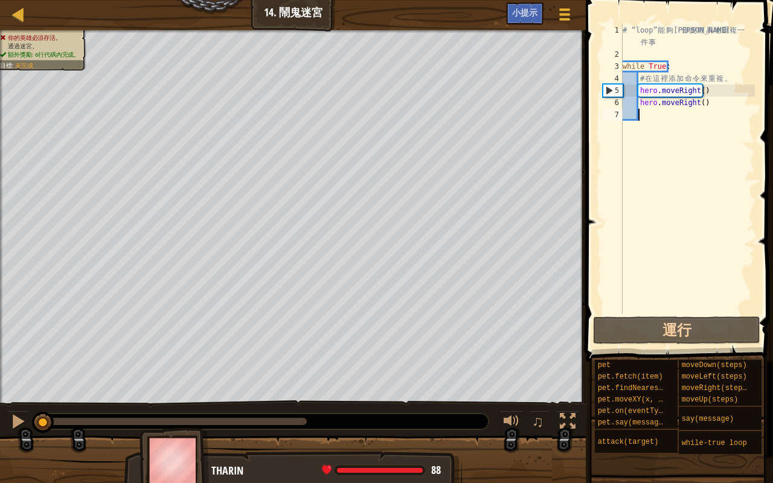
click at [773, 0] on div "地圖 資訊科學入門 14. 鬧鬼迷宮 遊戲選單 完成 小提示 1 הההההההההההההההההההההההההההההההההההההההההההההה…" at bounding box center [386, 241] width 773 height 483
click at [440, 0] on div "地圖 資訊科學入門 14. 鬧鬼迷宮 遊戲選單 完成 小提示 1 הההההההההההההההההההההההההההההההההההההההההההההה…" at bounding box center [386, 241] width 773 height 483
click at [761, 60] on div "地圖 資訊科學入門 14. 鬧鬼迷宮 遊戲選單 完成 小提示 1 הההההההההההההההההההההההההההההההההההההההההההההה…" at bounding box center [386, 241] width 773 height 483
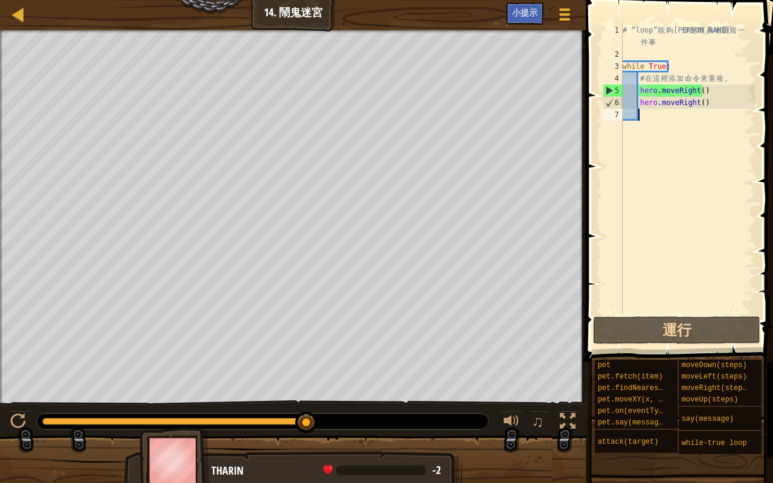
click at [637, 135] on div "# “loop” 能 夠 讓 你 更 輕 易 地 重 複 一 件 事 while True : # 在 這 裡 添 加 命 令 來 重 複 。 hero . …" at bounding box center [687, 187] width 135 height 326
type textarea "h"
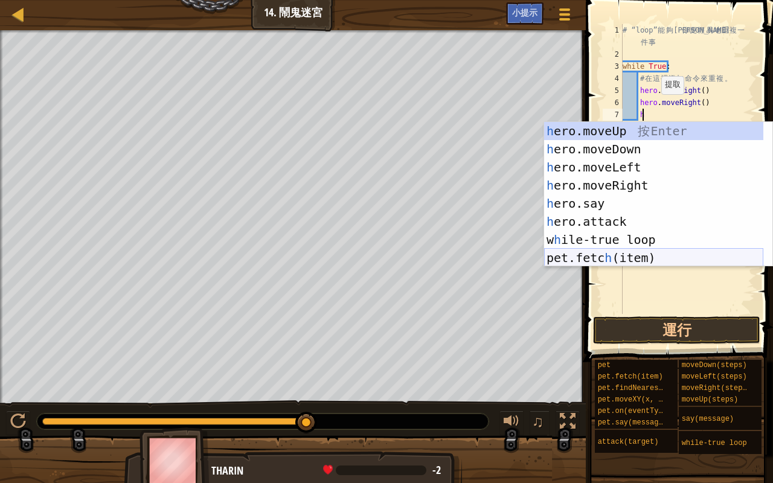
scroll to position [5, 1]
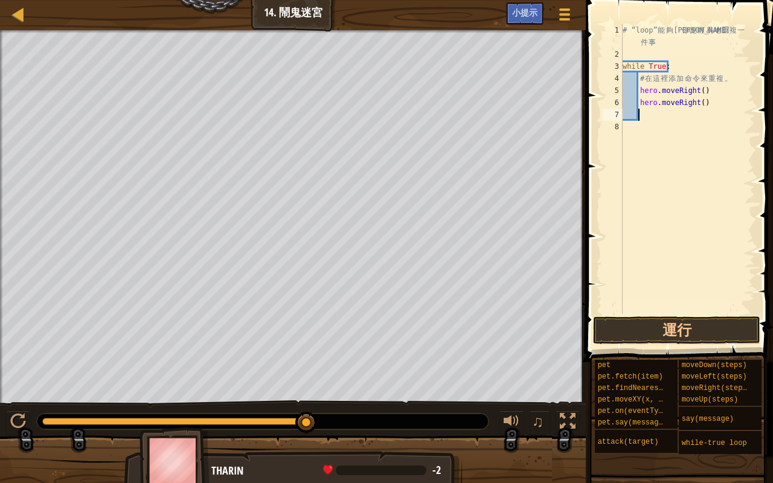
click at [710, 103] on div "# “loop” 能 夠 讓 你 更 輕 易 地 重 複 一 件 事 while True : # 在 這 裡 添 加 命 令 來 重 複 。 hero . …" at bounding box center [687, 187] width 135 height 326
type textarea "hero.moveRight()"
click at [704, 129] on div "# “loop” 能 夠 讓 你 更 輕 易 地 重 複 一 件 事 while True : # 在 這 裡 添 加 命 令 來 重 複 。 hero . …" at bounding box center [687, 187] width 135 height 326
click at [704, 103] on div "# “loop” 能 夠 讓 你 更 輕 易 地 重 複 一 件 事 while True : # 在 這 裡 添 加 命 令 來 重 複 。 hero . …" at bounding box center [687, 187] width 135 height 326
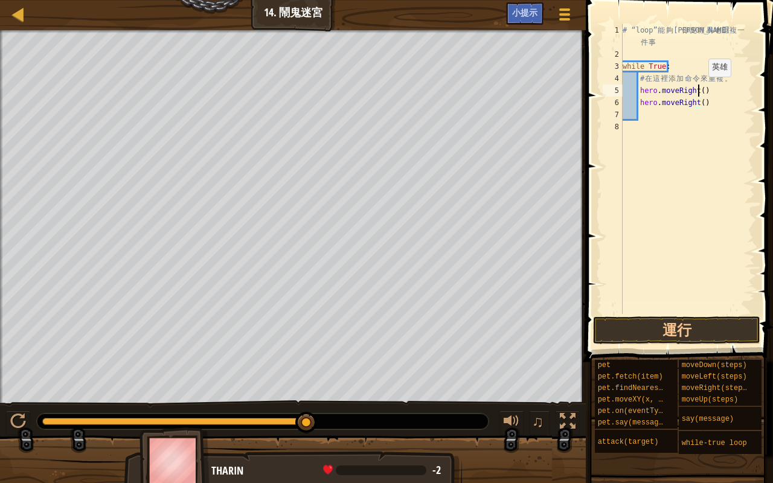
click at [698, 88] on div "# “loop” 能 夠 讓 你 更 輕 易 地 重 複 一 件 事 while True : # 在 這 裡 添 加 命 令 來 重 複 。 hero . …" at bounding box center [687, 187] width 135 height 326
type textarea "hero.moveRight()"
click at [679, 120] on div "# “loop” 能 夠 讓 你 更 輕 易 地 重 複 一 件 事 while True : # 在 這 裡 添 加 命 令 來 重 複 。 hero . …" at bounding box center [687, 187] width 135 height 326
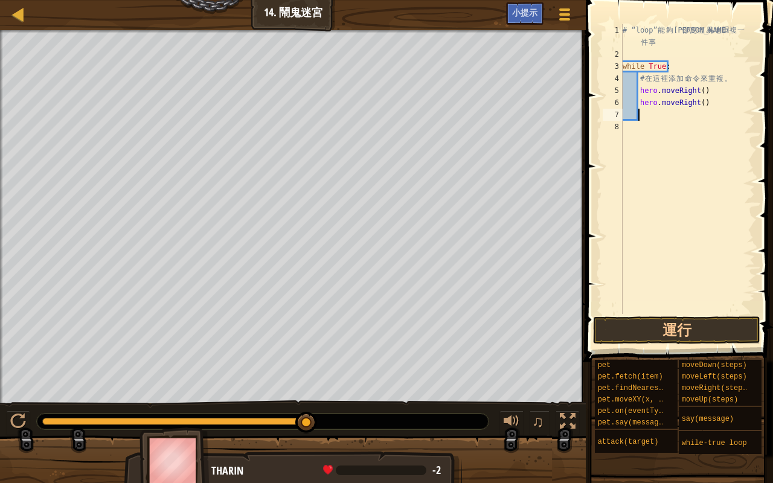
click at [622, 125] on div "8" at bounding box center [613, 127] width 20 height 12
type textarea "h"
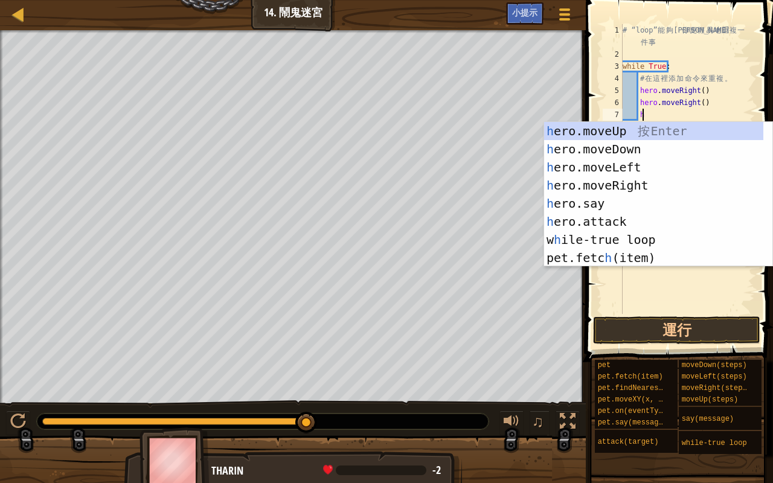
scroll to position [5, 1]
click at [642, 129] on div "h ero.moveUp 按 Enter h ero.moveDown 按 Enter h ero.moveLeft 按 Enter h ero.moveRi…" at bounding box center [653, 212] width 219 height 181
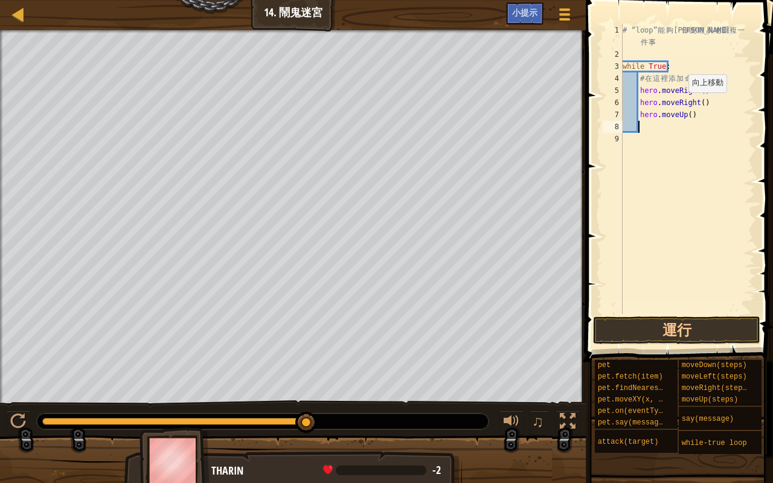
scroll to position [5, 1]
type textarea "h"
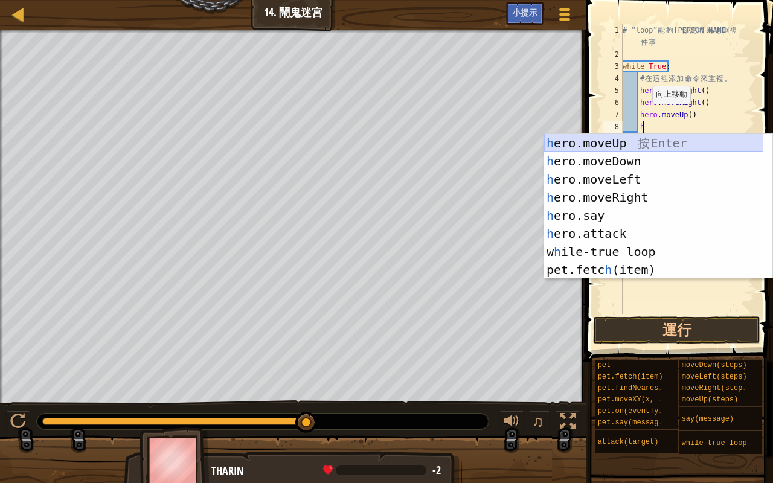
click at [651, 144] on div "h ero.moveUp 按 Enter h ero.moveDown 按 Enter h ero.moveLeft 按 Enter h ero.moveRi…" at bounding box center [653, 224] width 219 height 181
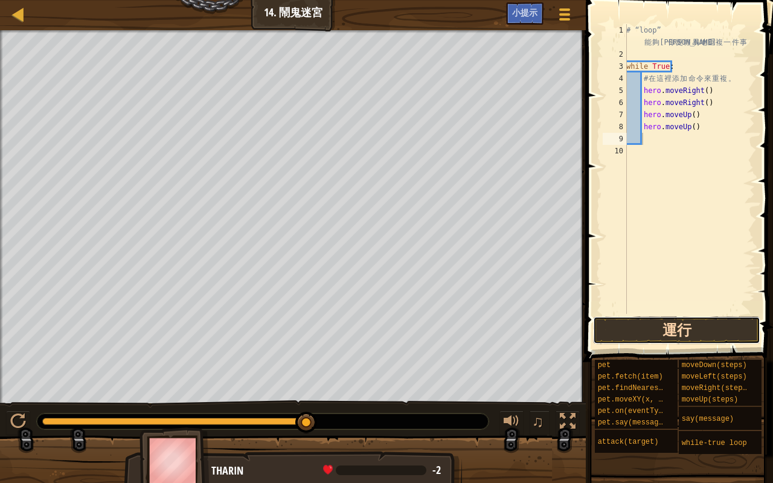
click at [658, 329] on button "運行" at bounding box center [676, 331] width 167 height 28
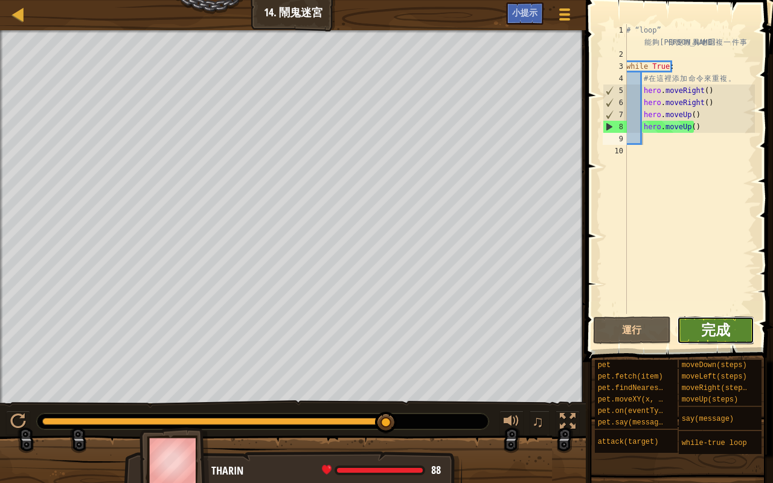
click at [713, 335] on span "完成" at bounding box center [715, 329] width 29 height 19
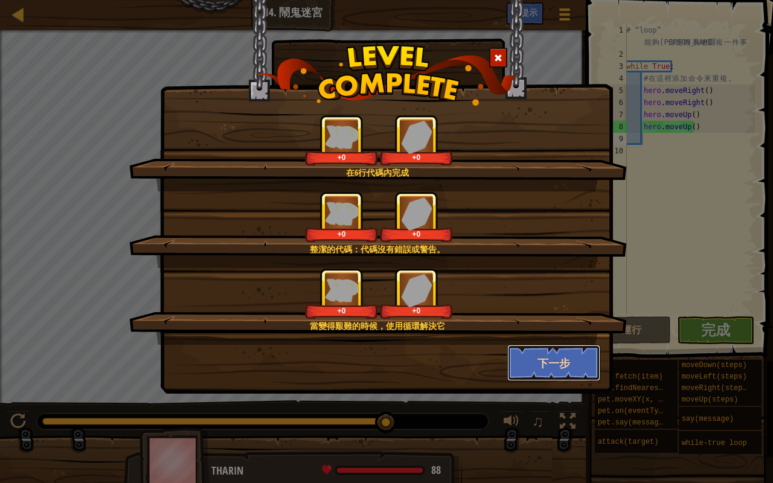
click at [567, 367] on button "下一步" at bounding box center [554, 363] width 94 height 36
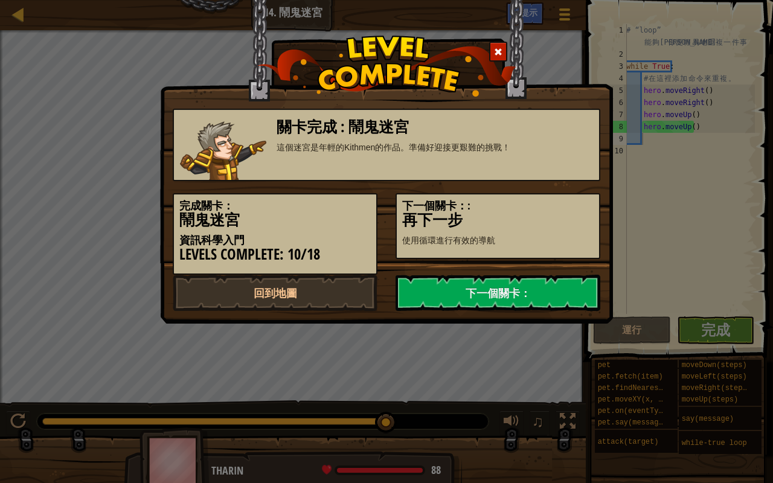
click at [572, 360] on div "關卡完成 : 鬧鬼迷宮 這個迷宮是年輕的Kithmen的作品。準備好迎接更艱難的挑戰！ 完成關卡： 鬧鬼迷宮 資訊科學入門 Levels Complete: …" at bounding box center [386, 241] width 773 height 483
click at [535, 295] on link "下一個關卡：" at bounding box center [498, 293] width 205 height 36
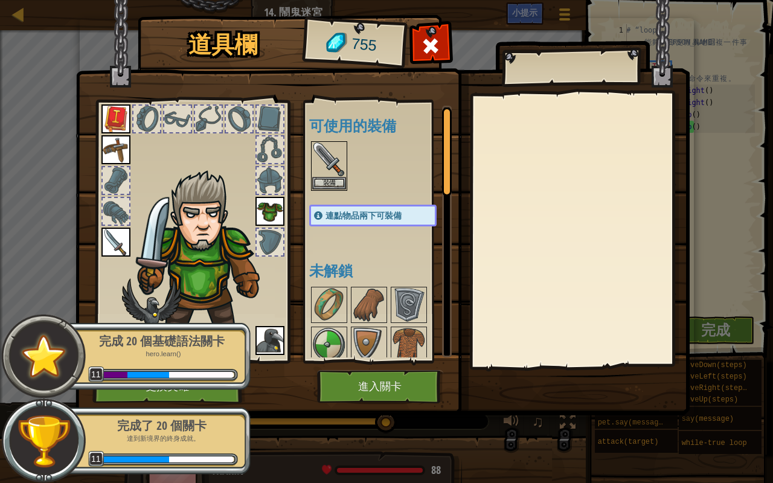
click at [150, 381] on div "完成了 20 個關卡" at bounding box center [162, 425] width 152 height 17
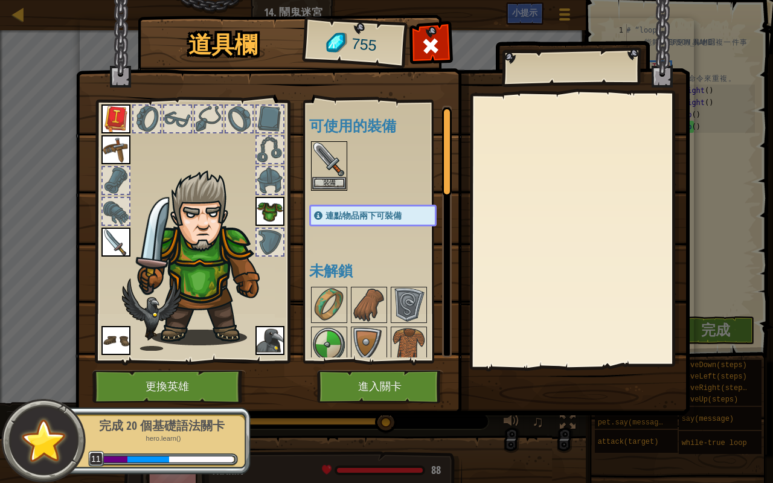
click at [155, 359] on div at bounding box center [191, 228] width 199 height 272
click at [146, 381] on div "完成 20 個基礎語法關卡" at bounding box center [162, 425] width 152 height 17
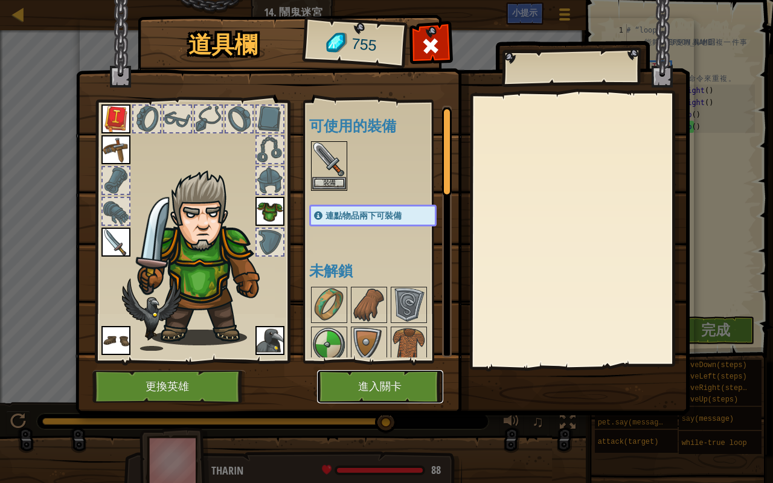
click at [426, 378] on button "進入關卡" at bounding box center [380, 386] width 126 height 33
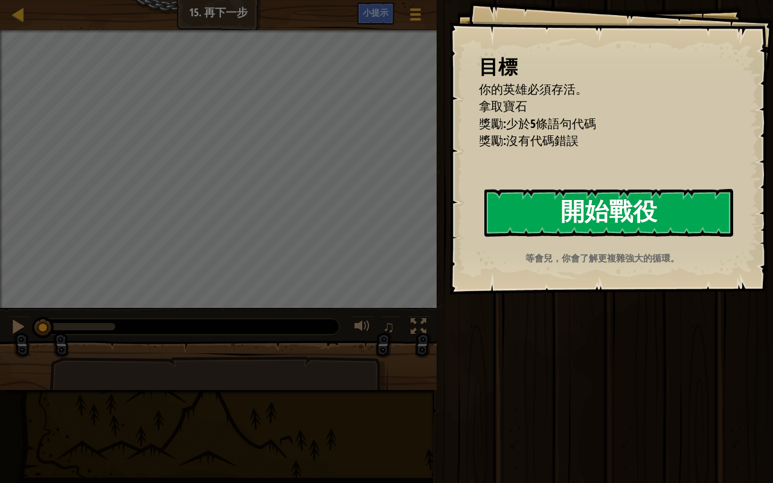
click at [590, 192] on button "開始戰役" at bounding box center [608, 213] width 249 height 48
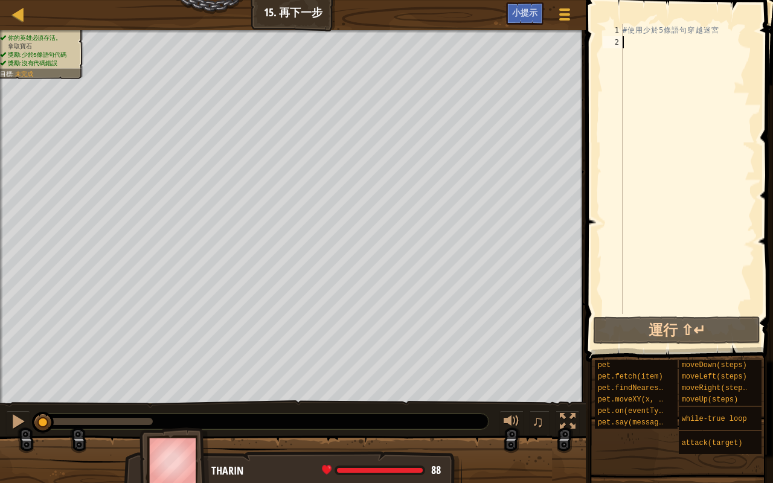
click at [649, 40] on div "# 使 用 少 於 5 條 語 句 穿 越 迷 宮" at bounding box center [687, 181] width 135 height 314
type textarea "h"
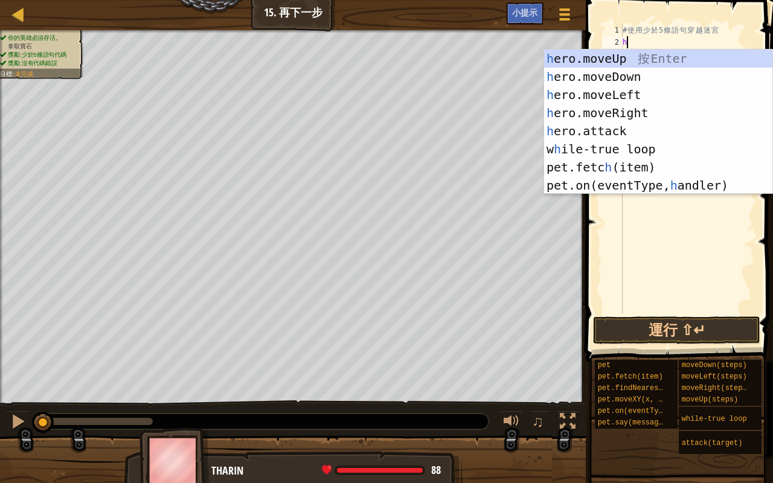
scroll to position [5, 0]
click at [662, 207] on div "# 使 用 少 於 5 條 語 句 穿 越 迷 宮 h" at bounding box center [687, 181] width 135 height 314
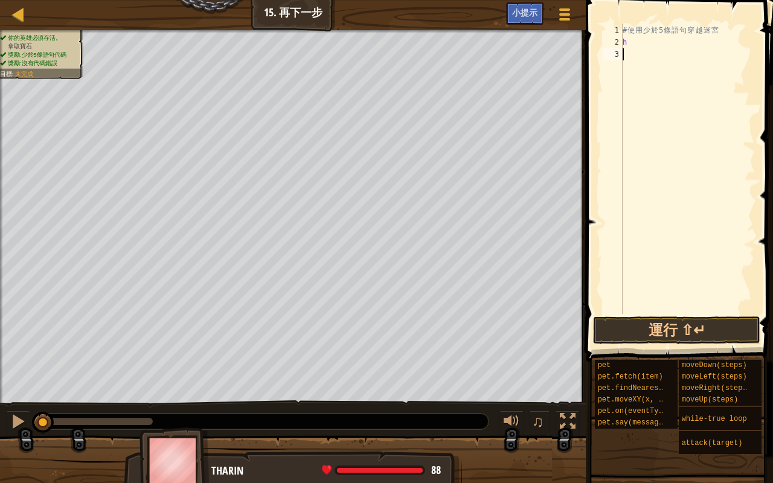
click at [665, 40] on div "# 使 用 少 於 5 條 語 句 穿 越 迷 宮 h" at bounding box center [687, 181] width 135 height 314
type textarea "h"
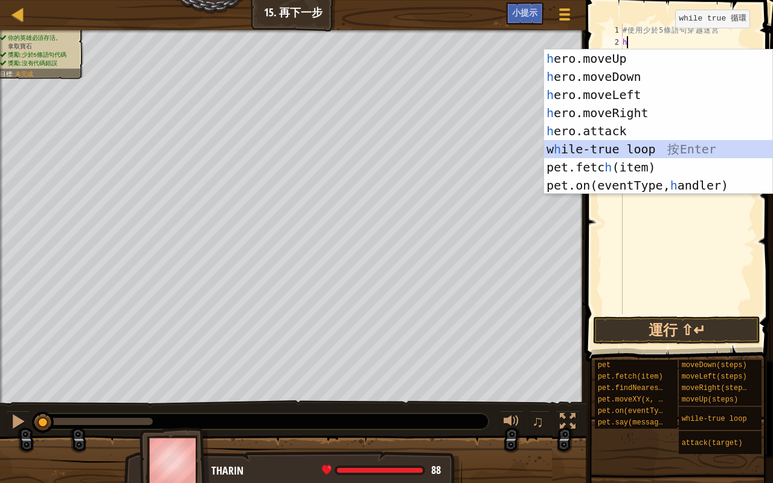
click at [631, 153] on div "h ero.moveUp 按 Enter h ero.moveDown 按 Enter h ero.moveLeft 按 Enter h ero.moveRi…" at bounding box center [658, 140] width 228 height 181
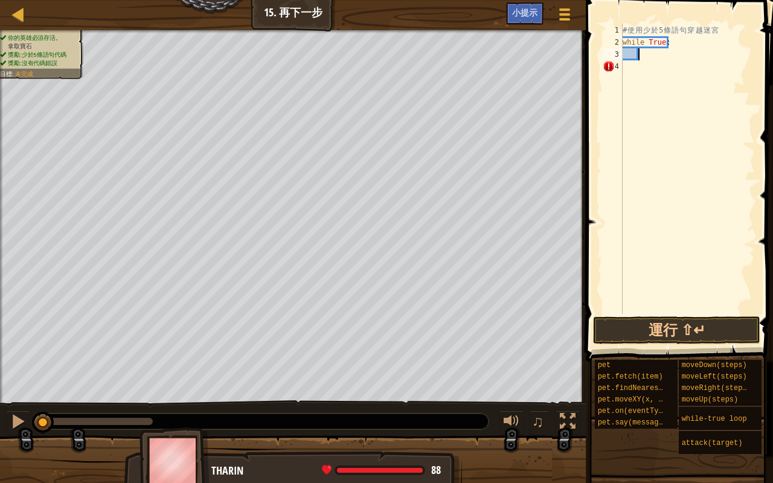
click at [634, 76] on div "# 使 用 少 於 5 條 語 句 穿 越 迷 宮 while True :" at bounding box center [687, 181] width 135 height 314
type textarea "h"
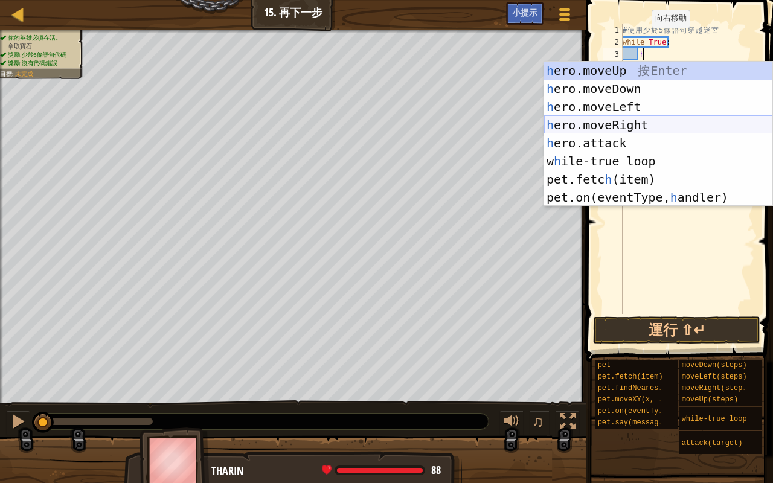
click at [651, 118] on div "h ero.moveUp 按 Enter h ero.moveDown 按 Enter h ero.moveLeft 按 Enter h ero.moveRi…" at bounding box center [658, 152] width 228 height 181
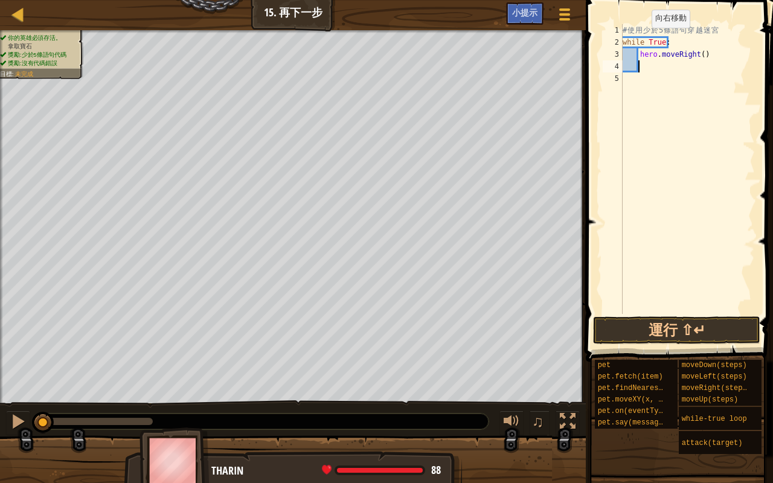
scroll to position [5, 1]
click at [696, 55] on div "# 使 用 少 於 5 條 語 句 穿 越 迷 宮 while True : hero . moveRight ( )" at bounding box center [687, 181] width 135 height 314
click at [704, 52] on div "# 使 用 少 於 5 條 語 句 穿 越 迷 宮 while True : hero . moveRight ( )" at bounding box center [687, 181] width 135 height 314
click at [697, 53] on div "# 使 用 少 於 5 條 語 句 穿 越 迷 宮 while True : hero . moveRight ( )" at bounding box center [687, 181] width 135 height 314
type textarea "hero.moveRight(2)"
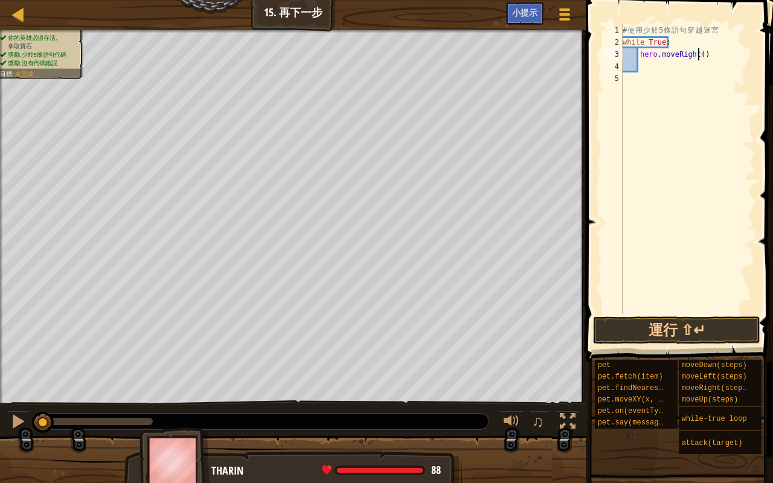
scroll to position [5, 6]
click at [701, 73] on div "# 使 用 少 於 5 條 語 句 穿 越 迷 宮 while True : hero . moveRight ( 2 )" at bounding box center [687, 181] width 135 height 314
click at [706, 62] on div "# 使 用 少 於 5 條 語 句 穿 越 迷 宮 while True : hero . moveRight ( 2 )" at bounding box center [687, 181] width 135 height 314
type textarea "h"
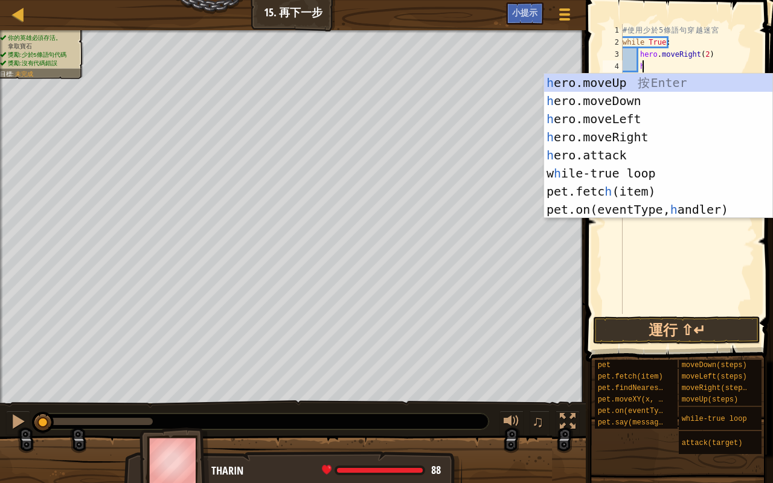
scroll to position [5, 1]
click at [620, 96] on div "h ero.moveUp 按 Enter h ero.moveDown 按 Enter h ero.moveLeft 按 Enter h ero.moveRi…" at bounding box center [658, 164] width 228 height 181
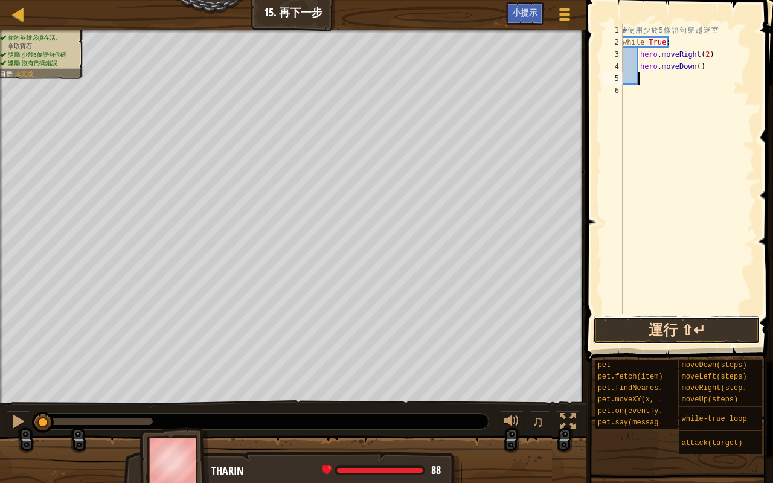
click at [738, 329] on button "運行 ⇧↵" at bounding box center [676, 331] width 167 height 28
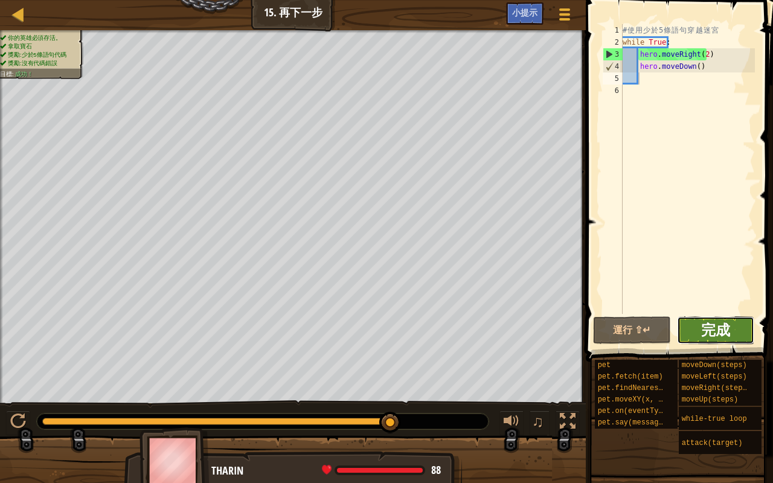
click at [719, 325] on span "完成" at bounding box center [715, 329] width 29 height 19
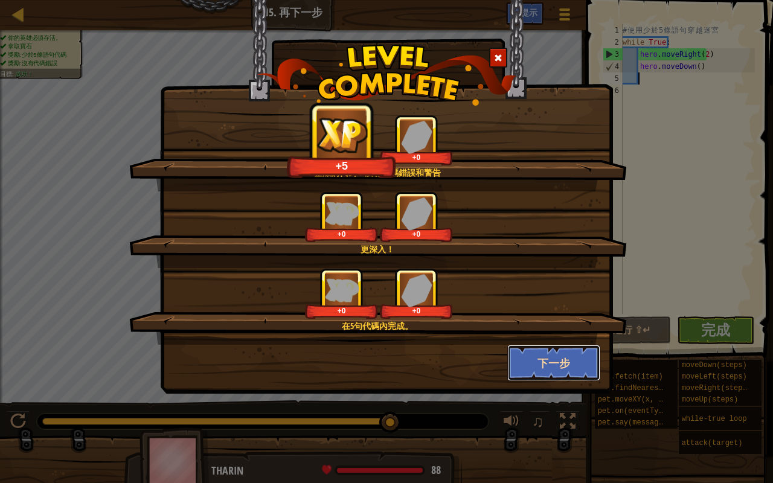
click at [556, 353] on button "下一步" at bounding box center [554, 363] width 94 height 36
click at [583, 367] on div "整潔的代碼：沒有代碼錯誤和警告 +5 +0 更深入！ +0 +0 在5句代碼內完成。 +0 +0 下一步" at bounding box center [386, 241] width 773 height 483
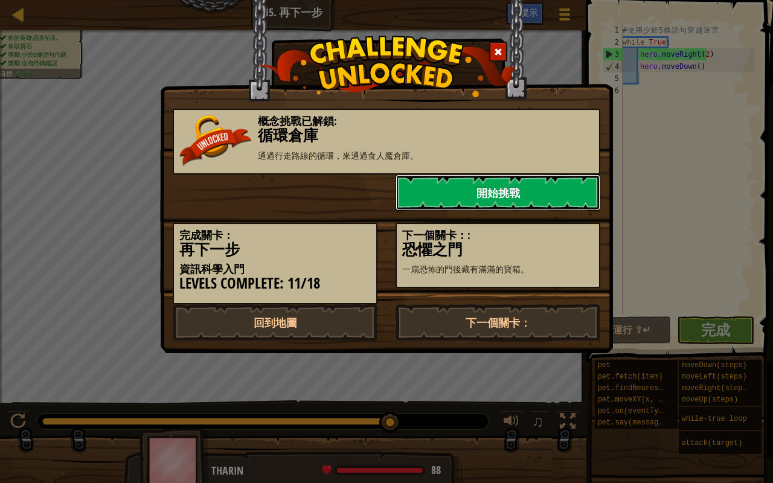
click at [421, 186] on link "開始挑戰" at bounding box center [498, 193] width 205 height 36
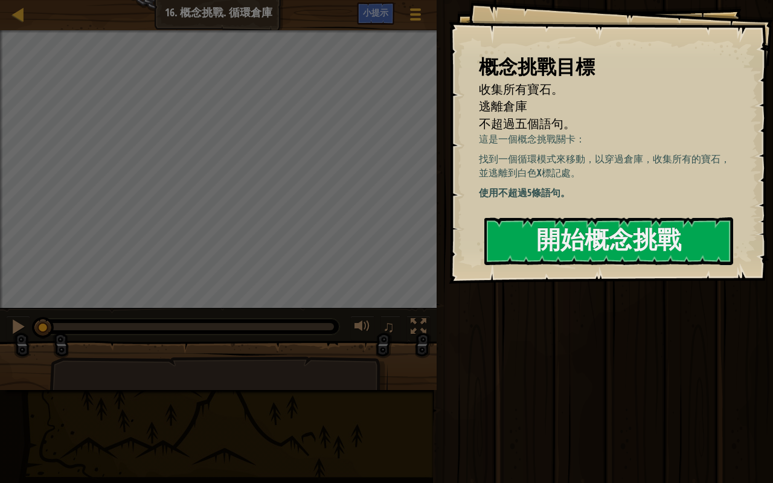
click at [437, 344] on div "運行 ⇧↵ 送出 完成" at bounding box center [603, 238] width 340 height 477
click at [570, 243] on button "開始概念挑戰" at bounding box center [608, 241] width 249 height 48
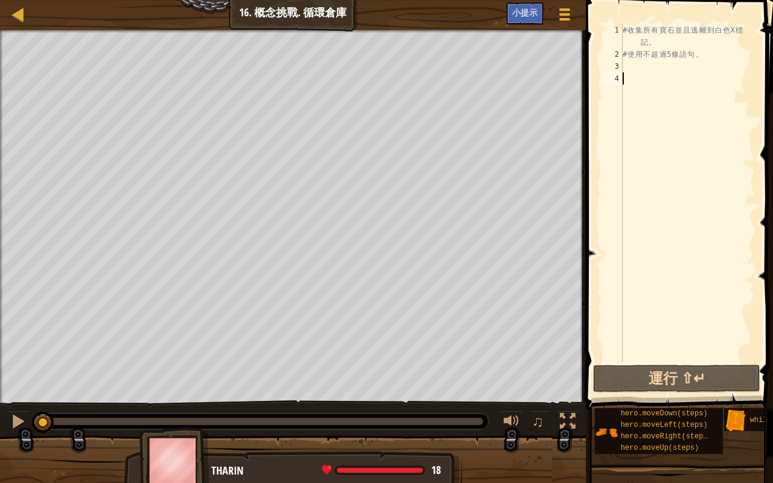
click at [593, 222] on div "地圖 資訊科學入門 16. 概念挑戰. 循環倉庫 遊戲選單 完成 小提示 1 הההההההההההההההההההההההההההההההההההההההה…" at bounding box center [386, 241] width 773 height 483
click at [624, 257] on div "地圖 資訊科學入門 16. 概念挑戰. 循環倉庫 遊戲選單 完成 小提示 1 הההההההההההההההההההההההההההההההההההההההה…" at bounding box center [386, 241] width 773 height 483
click at [577, 381] on div "收集所有寶石。 逃離倉庫 不超過五個語句。 目標 : 時間用盡 ♫ Tharin 18 x: 6 y: 6 No target" at bounding box center [386, 257] width 773 height 455
type textarea "h"
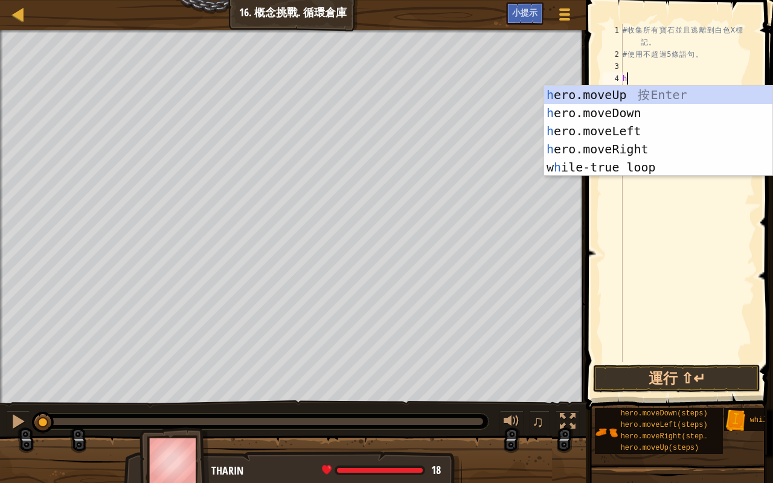
scroll to position [5, 0]
click at [456, 30] on div "地圖 資訊科學入門 16. 概念挑戰. 循環倉庫 遊戲選單 完成 小提示 1 הההההההההההההההההההההההההההההההההההההההה…" at bounding box center [386, 241] width 773 height 483
click at [172, 0] on div "地圖 資訊科學入門 16. 概念挑戰. 循環倉庫 遊戲選單 完成 小提示 1 הההההההההההההההההההההההההההההההההההההההה…" at bounding box center [386, 241] width 773 height 483
click at [689, 164] on div "h ero.moveUp 按 Enter h ero.moveDown 按 Enter h ero.moveLeft 按 Enter h ero.moveRi…" at bounding box center [658, 149] width 228 height 127
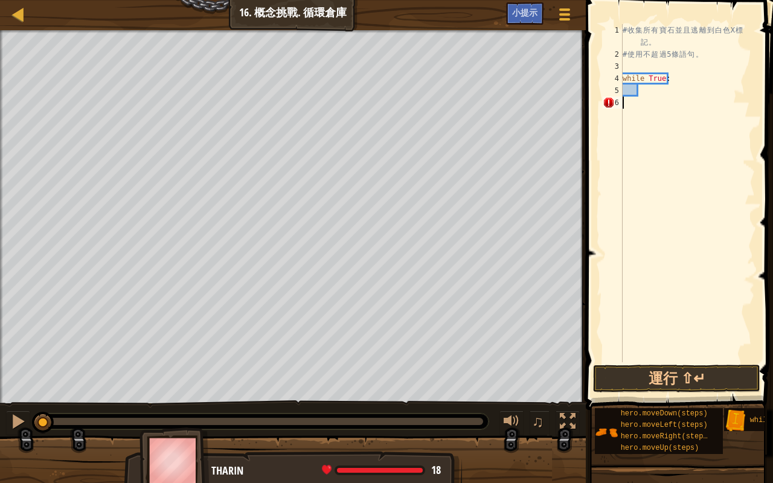
click at [718, 164] on div "# 收 集 所 有 寶 石 並 且 逃 離 到 白 色 X 標 記 。 # 使 用 不 超 過 5 條 語 句 。 while True :" at bounding box center [687, 211] width 135 height 374
click at [530, 5] on div "小提示" at bounding box center [524, 13] width 37 height 22
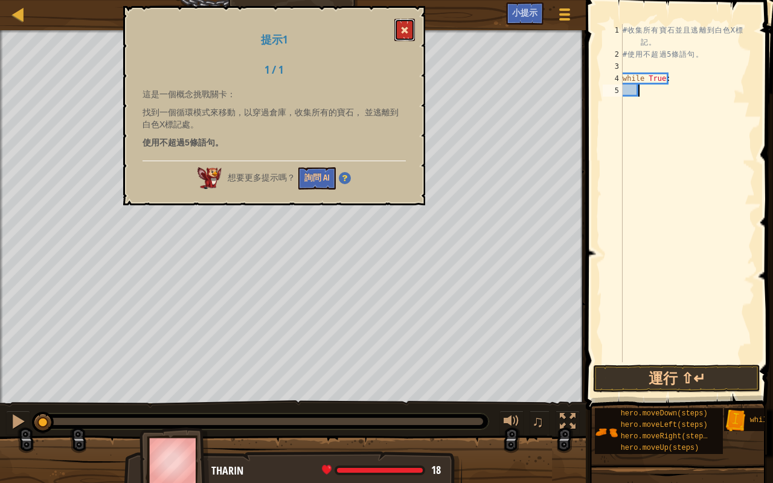
click at [400, 36] on button at bounding box center [404, 30] width 21 height 22
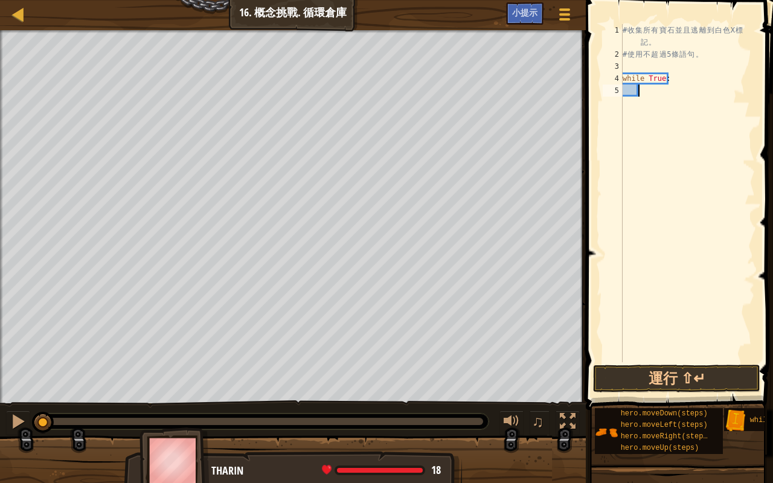
type textarea "h"
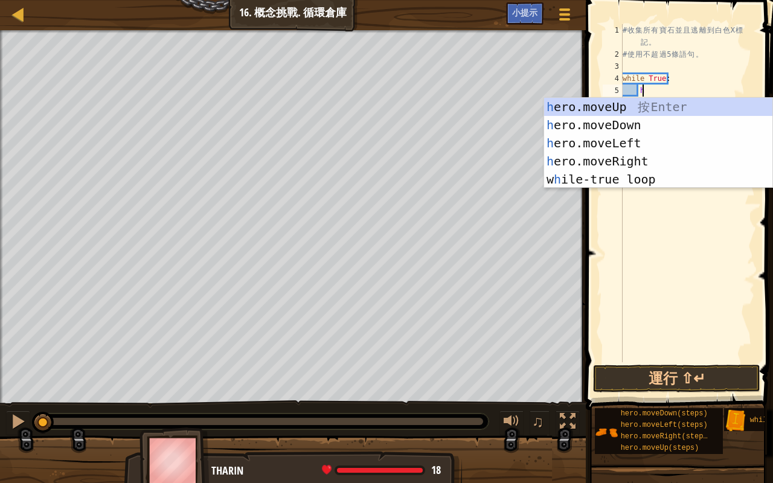
scroll to position [5, 1]
click at [668, 98] on div "h ero.moveUp 按 Enter h ero.moveDown 按 Enter h ero.moveLeft 按 Enter h ero.moveRi…" at bounding box center [658, 161] width 228 height 127
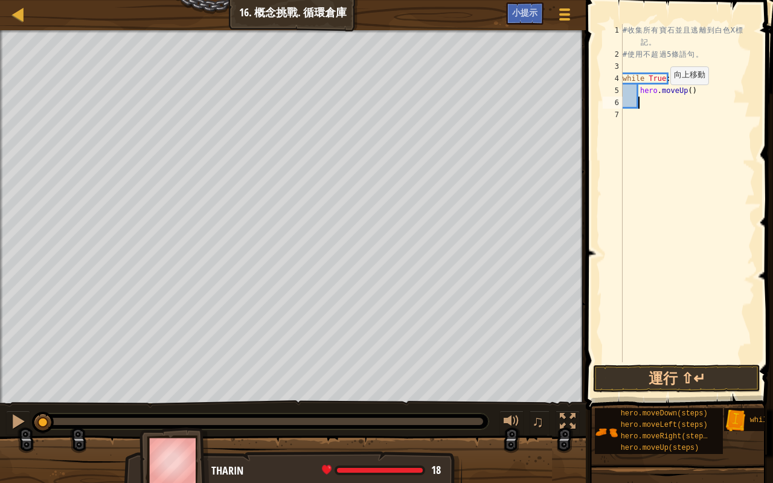
scroll to position [5, 1]
click at [684, 92] on div "# 收 集 所 有 寶 石 並 且 逃 離 到 白 色 X 標 記 。 # 使 用 不 超 過 5 條 語 句 。 while True : hero . m…" at bounding box center [687, 211] width 135 height 374
click at [687, 88] on div "# 收 集 所 有 寶 石 並 且 逃 離 到 白 色 X 標 記 。 # 使 用 不 超 過 5 條 語 句 。 while True : hero . m…" at bounding box center [687, 211] width 135 height 374
type textarea "hero.moveUp(2)"
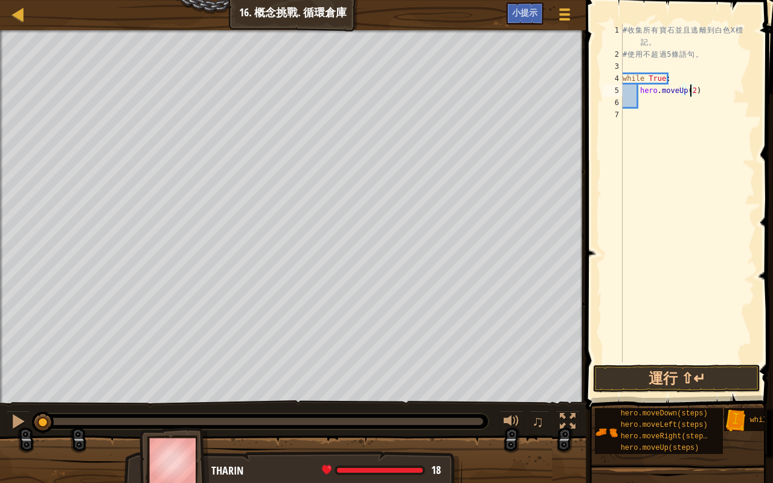
click at [648, 99] on div "# 收 集 所 有 寶 石 並 且 逃 離 到 白 色 X 標 記 。 # 使 用 不 超 過 5 條 語 句 。 while True : hero . m…" at bounding box center [687, 211] width 135 height 374
type textarea "h"
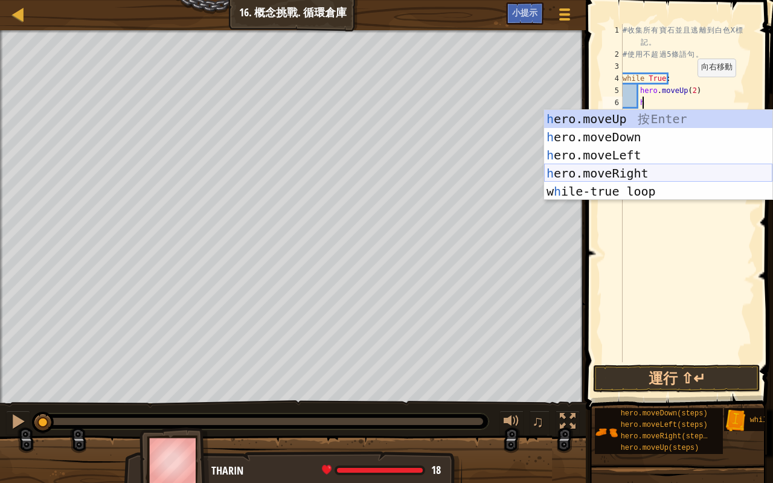
click at [619, 169] on div "h ero.moveUp 按 Enter h ero.moveDown 按 Enter h ero.moveLeft 按 Enter h ero.moveRi…" at bounding box center [658, 173] width 228 height 127
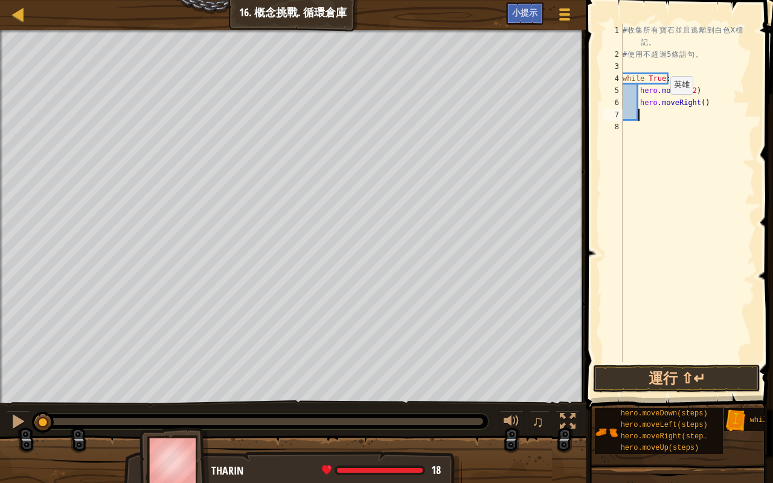
scroll to position [5, 1]
click at [698, 103] on div "# 收 集 所 有 寶 石 並 且 逃 離 到 白 色 X 標 記 。 # 使 用 不 超 過 5 條 語 句 。 while True : hero . m…" at bounding box center [687, 211] width 135 height 374
type textarea "hero.moveRight(2)"
click at [644, 113] on div "# 收 集 所 有 寶 石 並 且 逃 離 到 白 色 X 標 記 。 # 使 用 不 超 過 5 條 語 句 。 while True : hero . m…" at bounding box center [687, 211] width 135 height 374
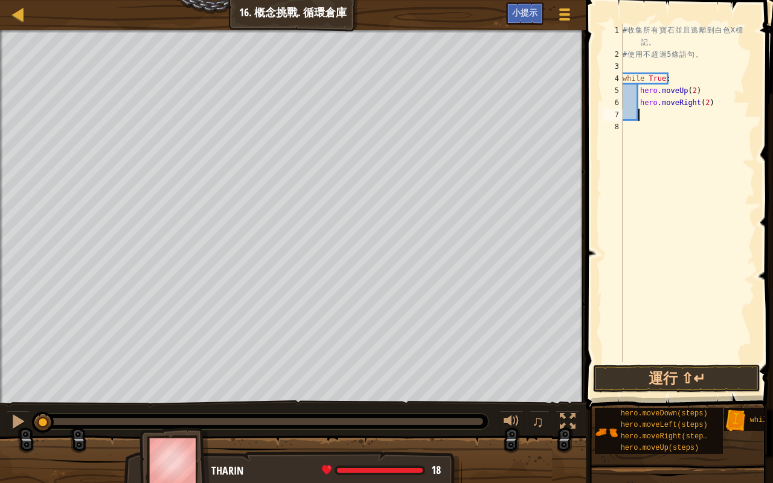
scroll to position [5, 1]
type textarea "h"
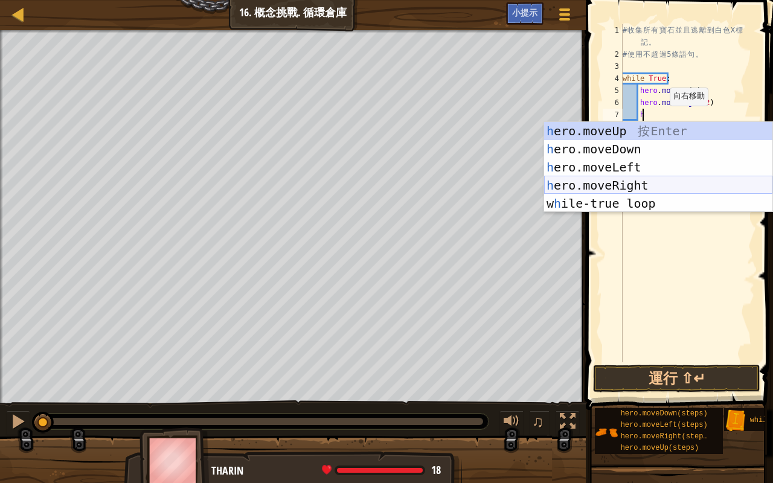
click at [646, 184] on div "h ero.moveUp 按 Enter h ero.moveDown 按 Enter h ero.moveLeft 按 Enter h ero.moveRi…" at bounding box center [658, 185] width 228 height 127
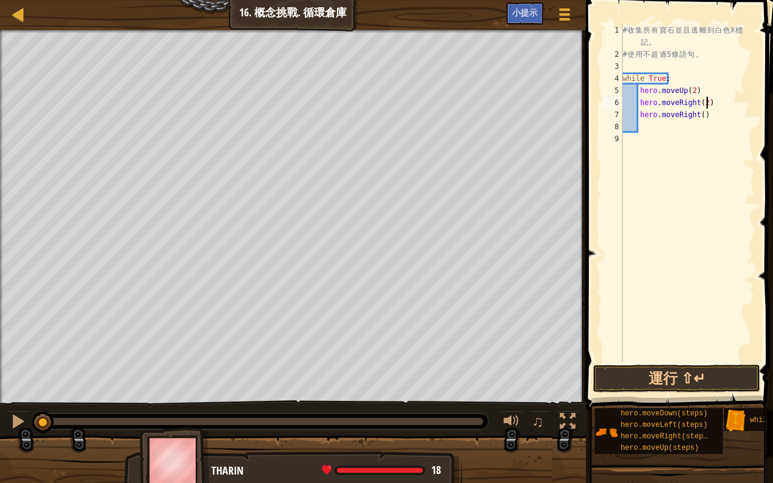
click at [716, 108] on div "# 收 集 所 有 寶 石 並 且 逃 離 到 白 色 X 標 記 。 # 使 用 不 超 過 5 條 語 句 。 while True : hero . m…" at bounding box center [687, 211] width 135 height 374
type textarea "hero.moveRight(2)"
click at [719, 124] on div "# 收 集 所 有 寶 石 並 且 逃 離 到 白 色 X 標 記 。 # 使 用 不 超 過 5 條 語 句 。 while True : hero . m…" at bounding box center [687, 211] width 135 height 374
click at [721, 118] on div "# 收 集 所 有 寶 石 並 且 逃 離 到 白 色 X 標 記 。 # 使 用 不 超 過 5 條 語 句 。 while True : hero . m…" at bounding box center [687, 211] width 135 height 374
type textarea "h"
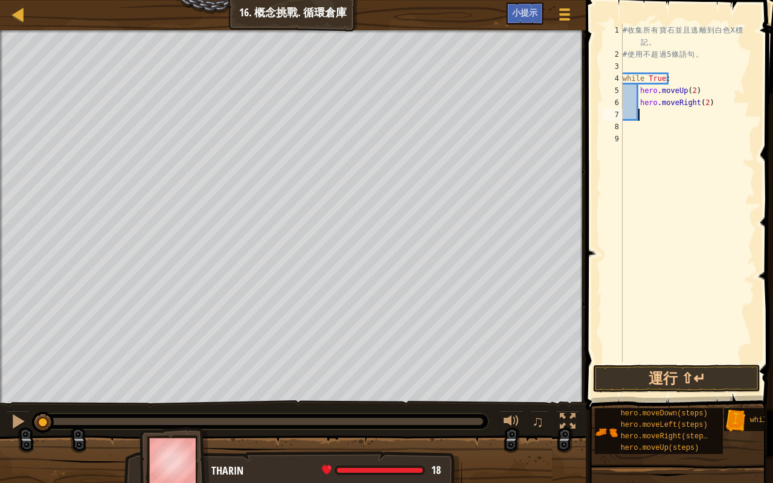
type textarea "h"
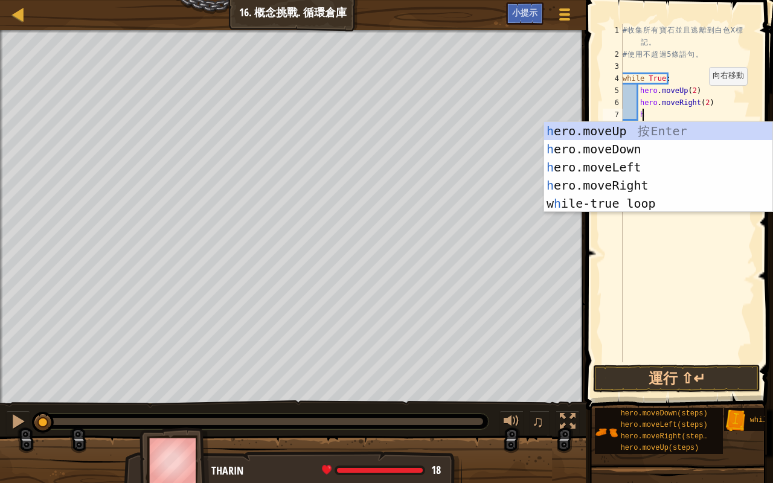
scroll to position [5, 1]
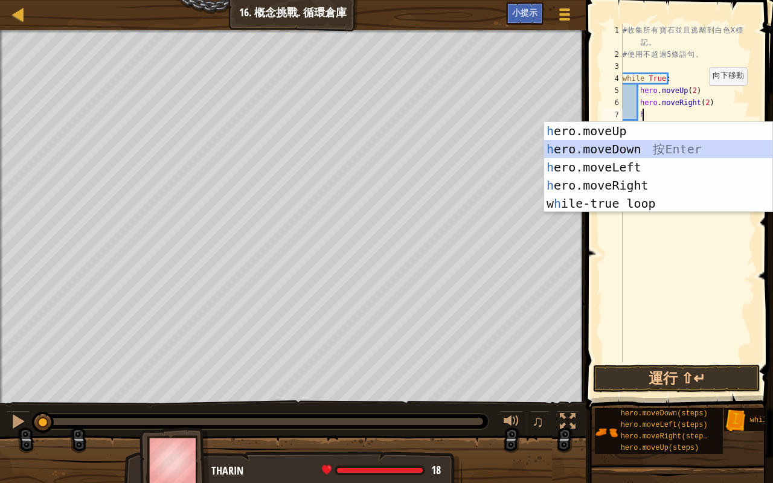
click at [667, 150] on div "h ero.moveUp 按 Enter h ero.moveDown 按 Enter h ero.moveLeft 按 Enter h ero.moveRi…" at bounding box center [658, 185] width 228 height 127
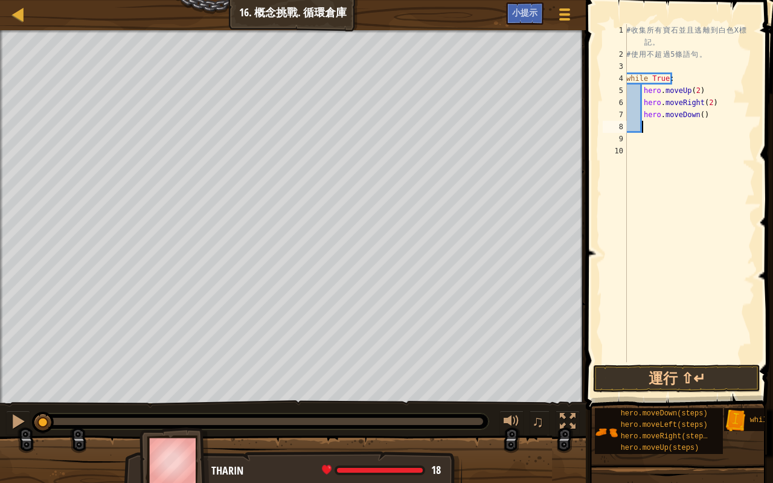
type textarea "h"
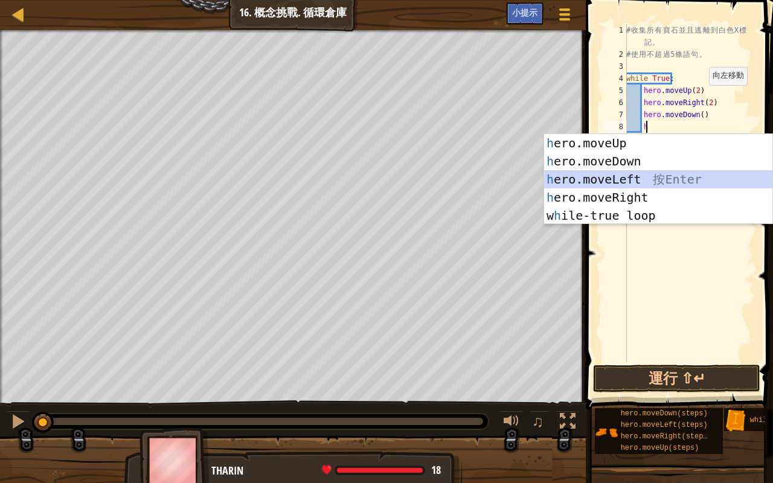
click at [608, 173] on div "h ero.moveUp 按 Enter h ero.moveDown 按 Enter h ero.moveLeft 按 Enter h ero.moveRi…" at bounding box center [658, 197] width 228 height 127
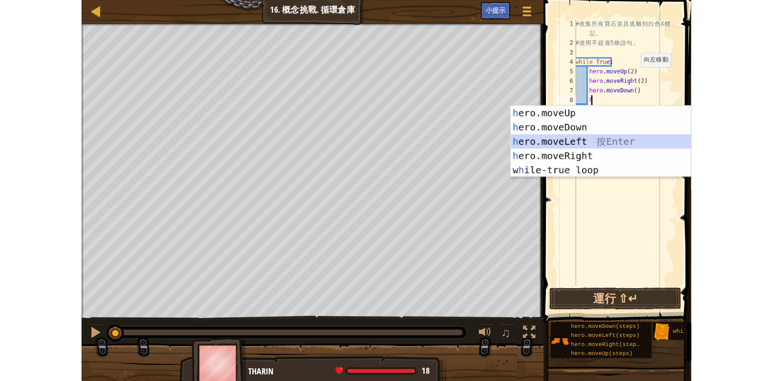
scroll to position [5, 1]
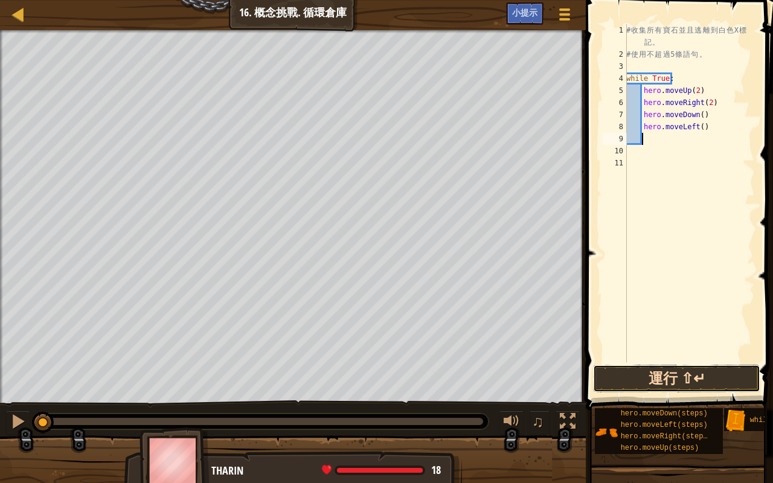
click at [644, 378] on button "運行 ⇧↵" at bounding box center [676, 379] width 167 height 28
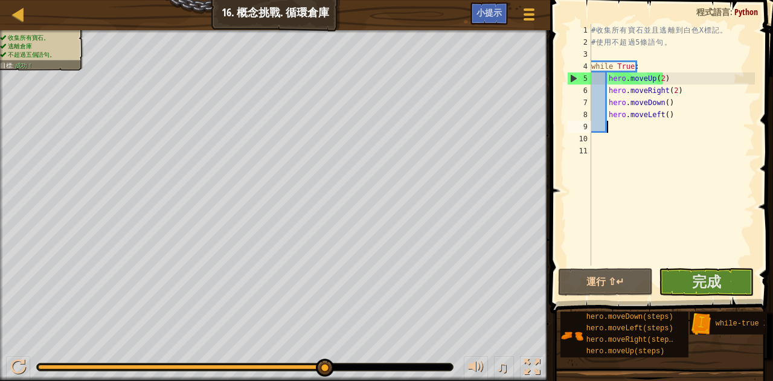
click at [744, 52] on div "# 收 集 所 有 寶 石 並 且 逃 離 到 白 色 X 標 記 。 # 使 用 不 超 過 5 條 語 句 。 while True : hero . m…" at bounding box center [672, 157] width 166 height 266
click at [706, 278] on span "完成" at bounding box center [706, 281] width 29 height 19
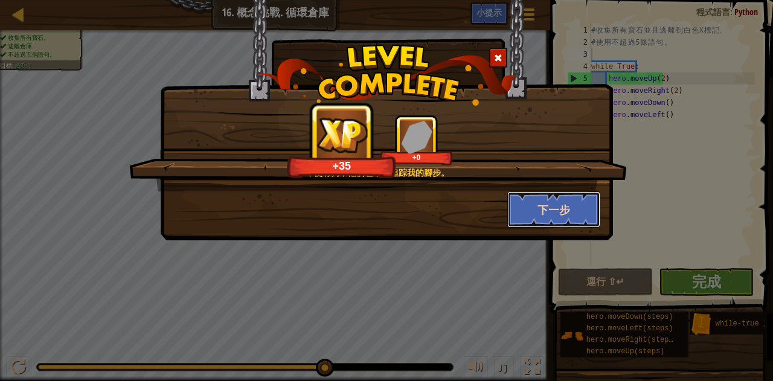
click at [553, 204] on button "下一步" at bounding box center [554, 209] width 94 height 36
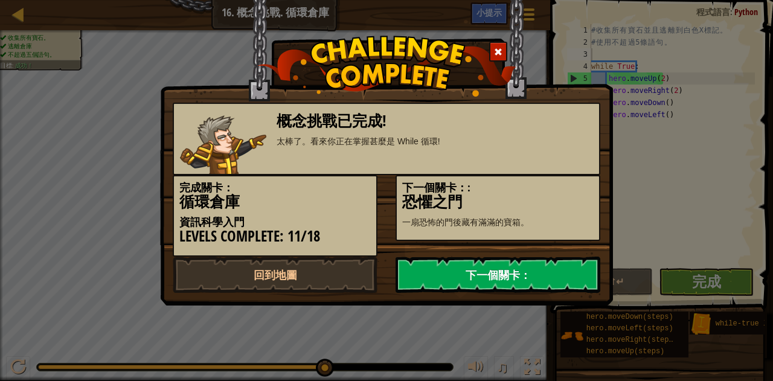
click at [521, 269] on link "下一個關卡：" at bounding box center [498, 275] width 205 height 36
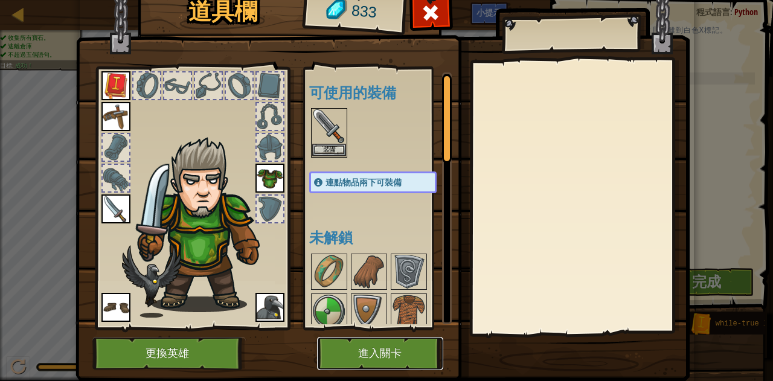
click at [396, 340] on button "進入關卡" at bounding box center [380, 353] width 126 height 33
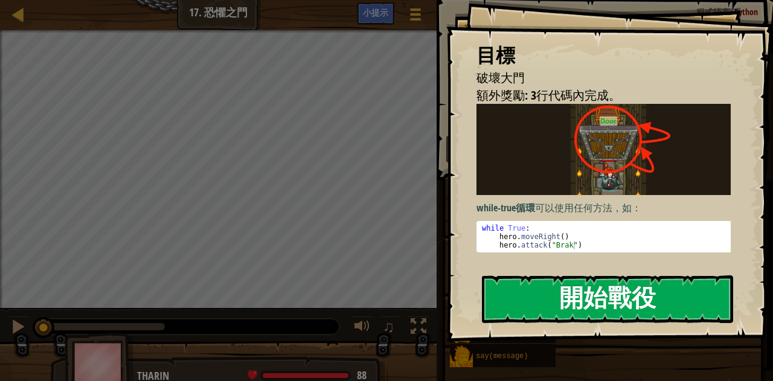
click at [577, 316] on button "開始戰役" at bounding box center [608, 299] width 252 height 48
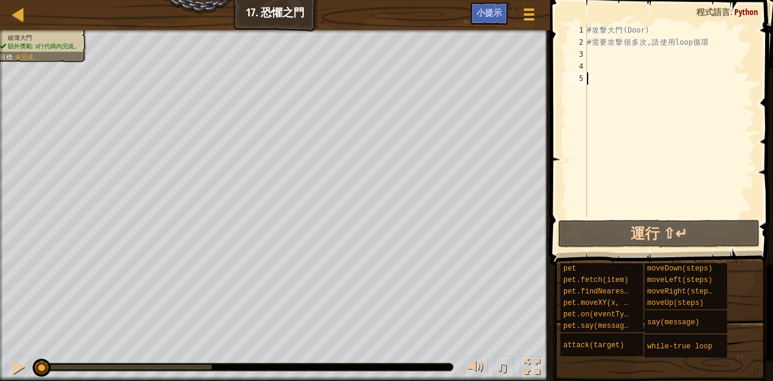
type textarea "h"
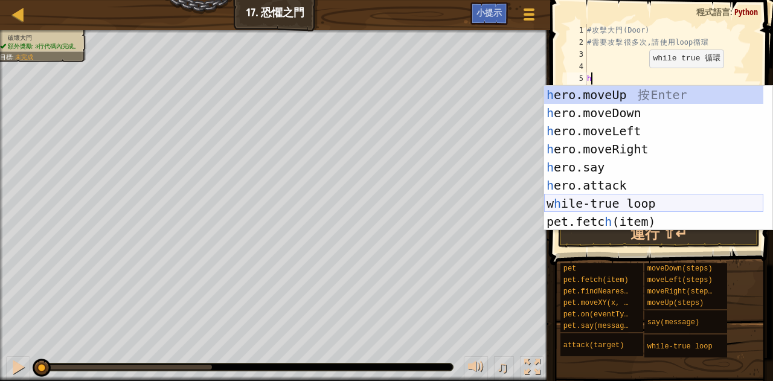
click at [695, 204] on div "h ero.moveUp 按 Enter h ero.moveDown 按 Enter h ero.moveLeft 按 Enter h ero.moveRi…" at bounding box center [653, 176] width 219 height 181
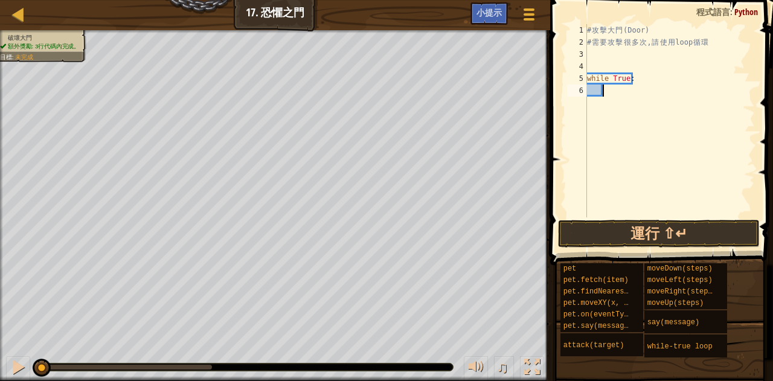
scroll to position [5, 1]
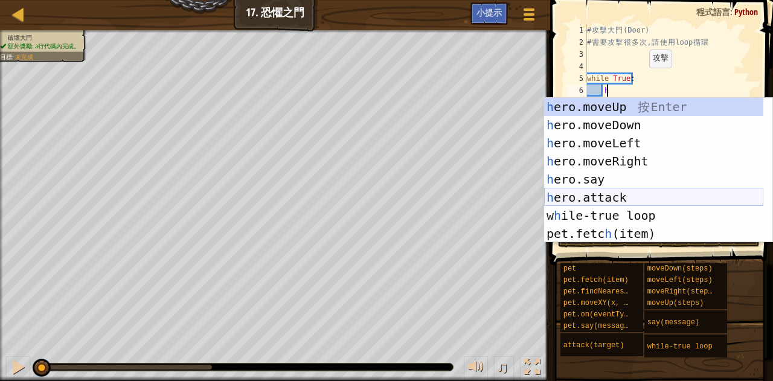
click at [607, 199] on div "h ero.moveUp 按 Enter h ero.moveDown 按 Enter h ero.moveLeft 按 Enter h ero.moveRi…" at bounding box center [653, 188] width 219 height 181
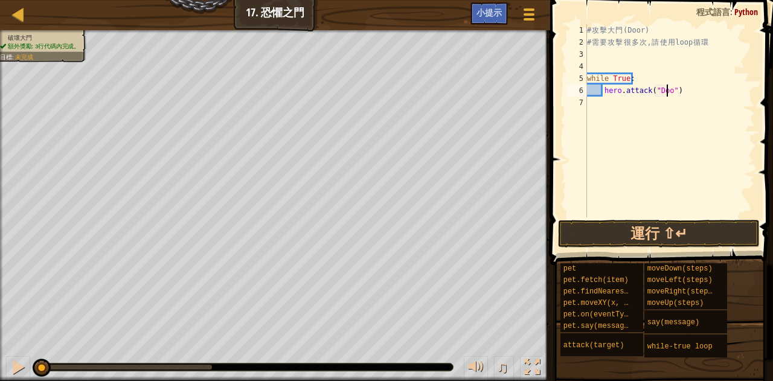
type textarea "hero.attack("Door")"
click at [710, 236] on button "運行 ⇧↵" at bounding box center [659, 234] width 202 height 28
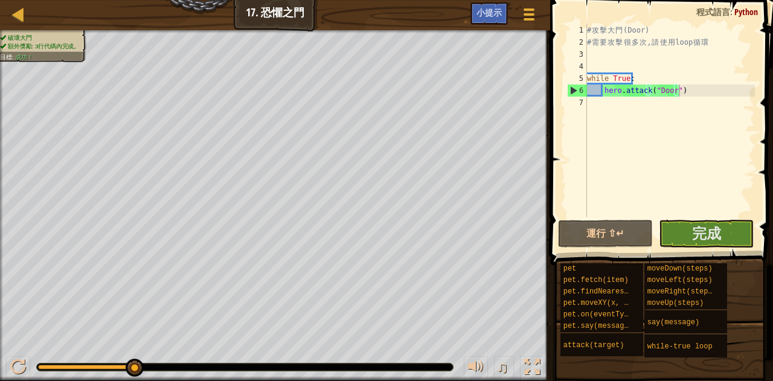
click at [773, 198] on span at bounding box center [663, 115] width 233 height 301
click at [673, 236] on button "完成" at bounding box center [706, 234] width 95 height 28
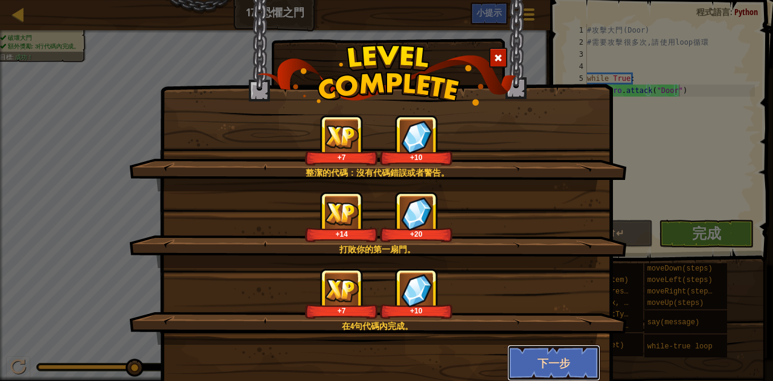
click at [564, 349] on button "下一步" at bounding box center [554, 363] width 94 height 36
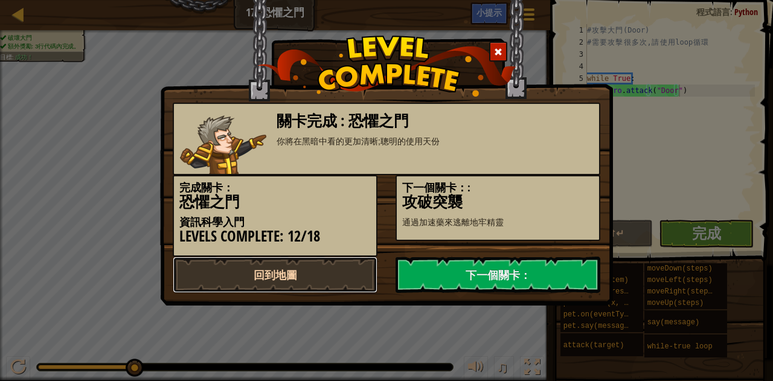
click at [277, 279] on link "回到地圖" at bounding box center [275, 275] width 205 height 36
select select "zh-HANT"
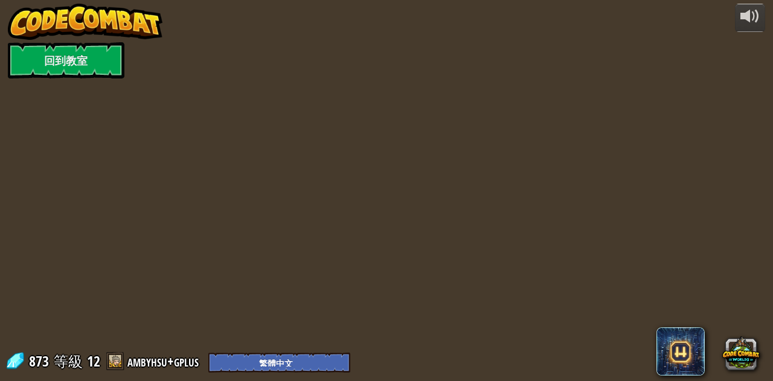
select select "zh-HANT"
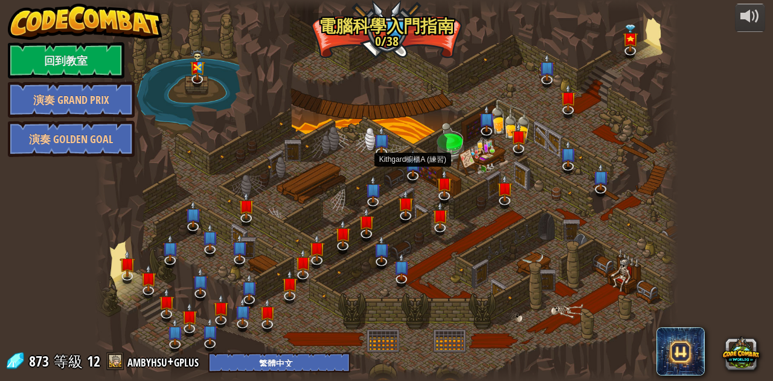
select select "zh-HANT"
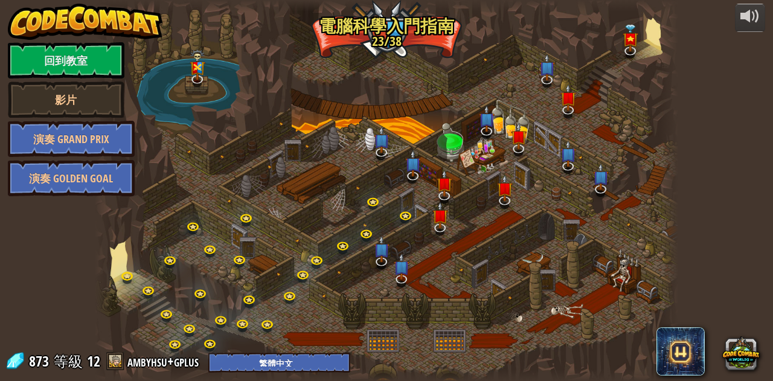
select select "zh-HANT"
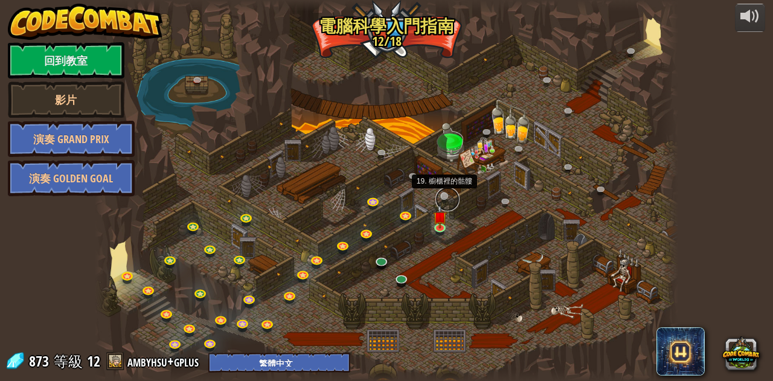
click at [440, 200] on link at bounding box center [447, 199] width 24 height 24
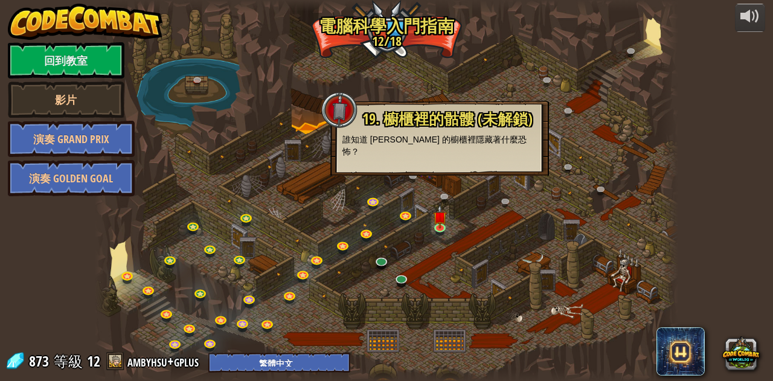
click at [421, 191] on div at bounding box center [386, 190] width 583 height 381
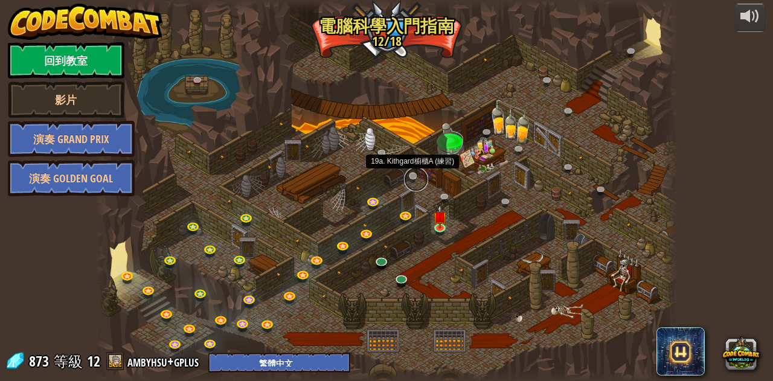
click at [413, 182] on link at bounding box center [416, 179] width 24 height 24
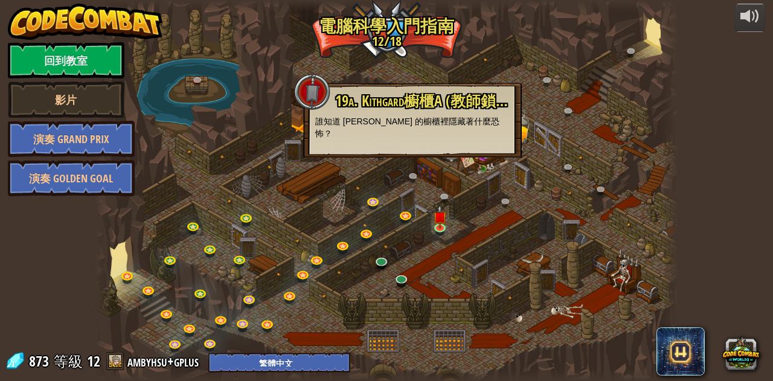
click at [453, 181] on div at bounding box center [386, 190] width 583 height 381
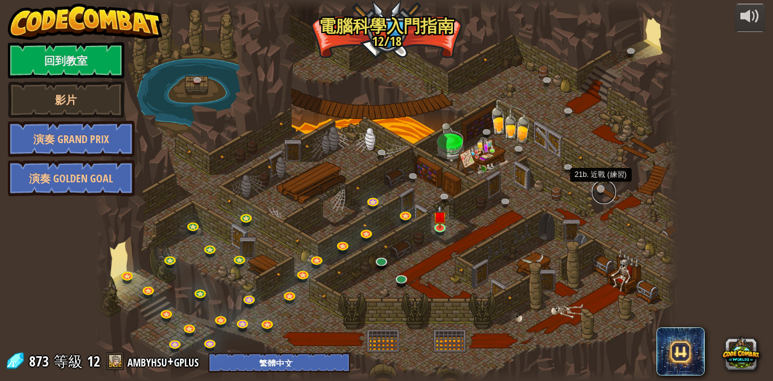
click at [602, 193] on link at bounding box center [604, 192] width 24 height 24
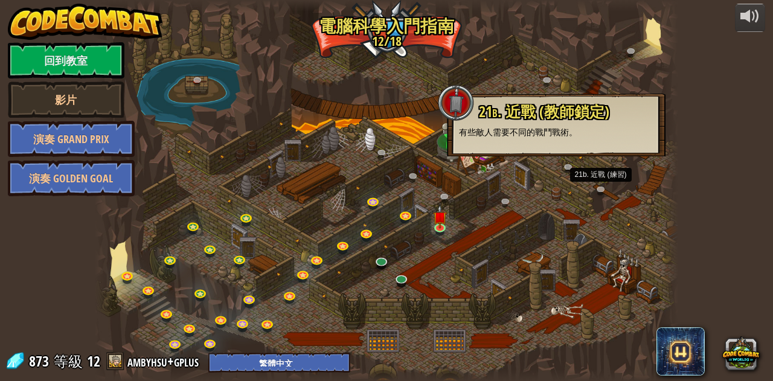
click at [389, 89] on div at bounding box center [386, 190] width 583 height 381
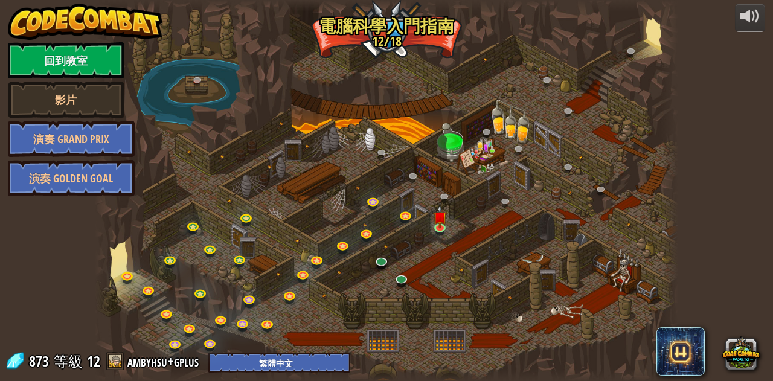
click at [417, 104] on div at bounding box center [386, 190] width 583 height 381
drag, startPoint x: 446, startPoint y: 132, endPoint x: 444, endPoint y: 124, distance: 8.1
click at [445, 130] on div at bounding box center [386, 190] width 583 height 381
drag, startPoint x: 445, startPoint y: 120, endPoint x: 436, endPoint y: 117, distance: 8.8
click at [443, 120] on div at bounding box center [386, 190] width 583 height 381
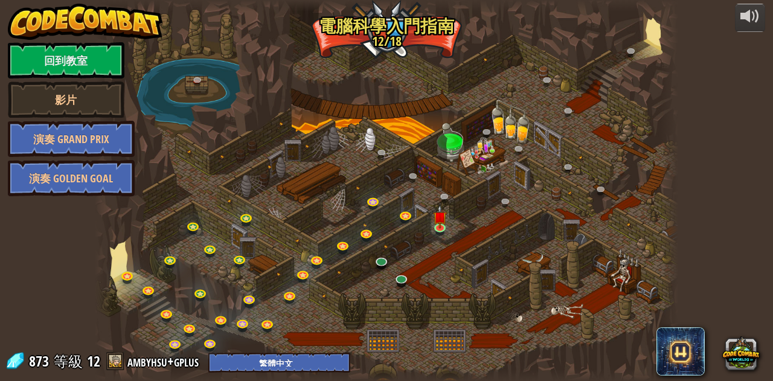
click at [436, 117] on div at bounding box center [386, 190] width 583 height 381
click at [425, 110] on div at bounding box center [386, 190] width 583 height 381
click at [326, 155] on div at bounding box center [386, 190] width 583 height 381
click at [200, 80] on link at bounding box center [200, 83] width 24 height 24
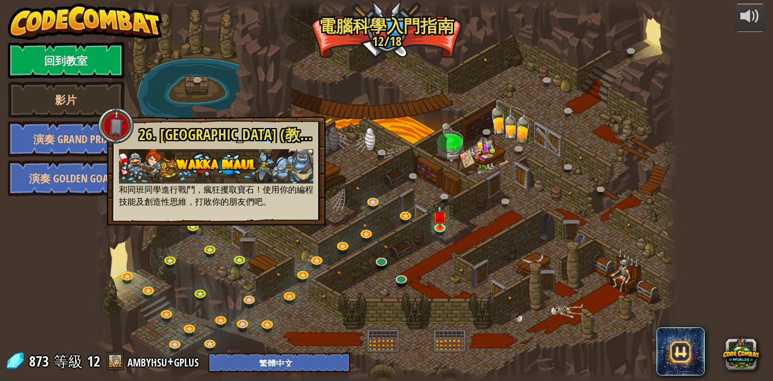
drag, startPoint x: 283, startPoint y: 134, endPoint x: 300, endPoint y: 140, distance: 17.4
click at [303, 140] on span "26. [GEOGRAPHIC_DATA] (教師鎖定)" at bounding box center [244, 134] width 211 height 21
drag, startPoint x: 281, startPoint y: 140, endPoint x: 262, endPoint y: 180, distance: 44.3
click at [262, 180] on img at bounding box center [216, 166] width 194 height 34
click at [236, 112] on div at bounding box center [386, 190] width 583 height 381
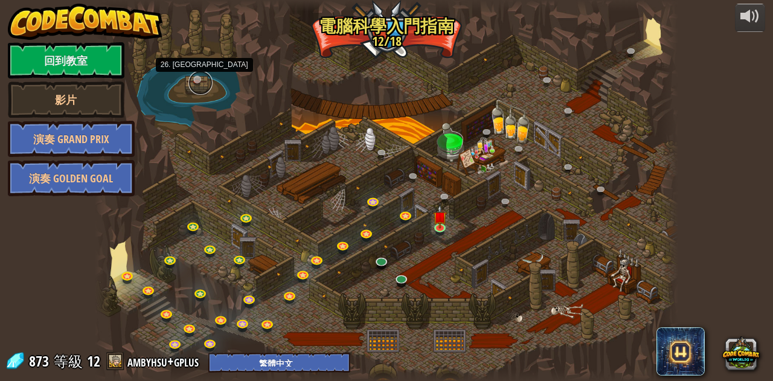
click at [205, 84] on link at bounding box center [200, 83] width 24 height 24
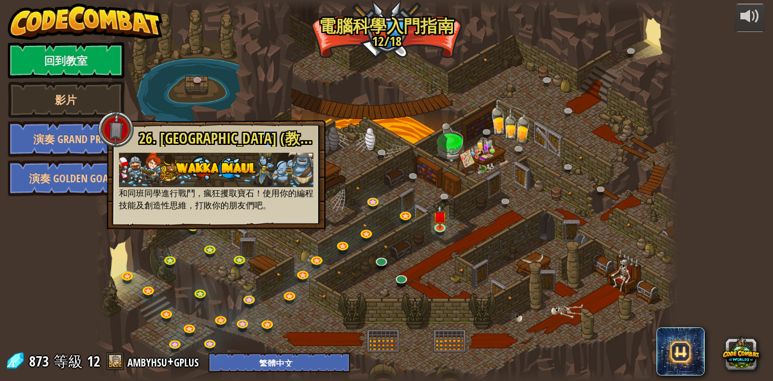
drag, startPoint x: 278, startPoint y: 141, endPoint x: 281, endPoint y: 101, distance: 40.0
click at [281, 101] on div at bounding box center [386, 190] width 583 height 381
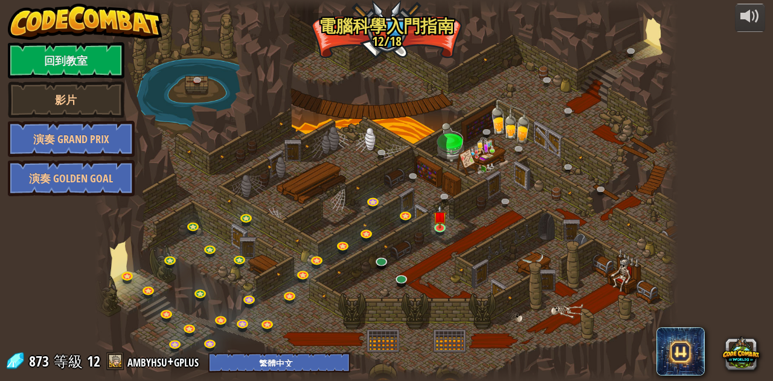
click at [183, 83] on div at bounding box center [386, 190] width 583 height 381
click at [196, 81] on link at bounding box center [200, 83] width 24 height 24
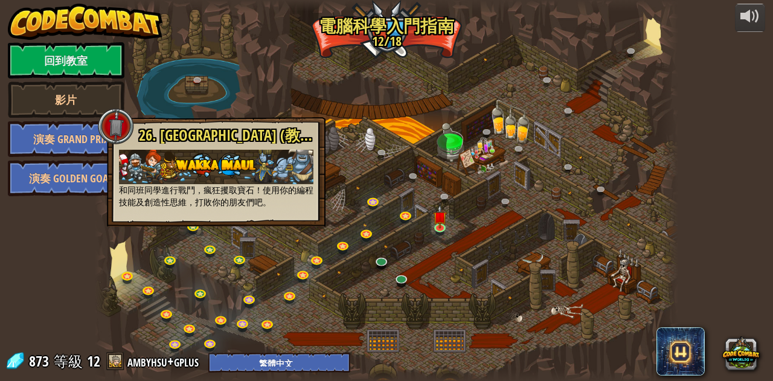
click at [262, 141] on span "26. [GEOGRAPHIC_DATA] (教師鎖定)" at bounding box center [244, 135] width 211 height 21
drag, startPoint x: 287, startPoint y: 131, endPoint x: 202, endPoint y: 169, distance: 93.3
click at [202, 169] on img at bounding box center [216, 167] width 194 height 34
click at [194, 89] on link at bounding box center [200, 83] width 24 height 24
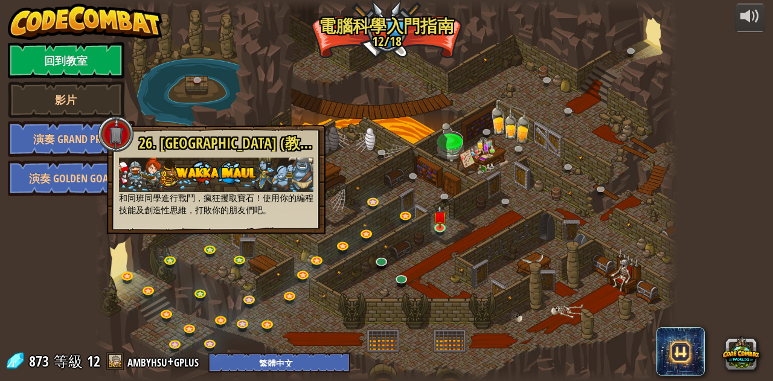
click at [712, 248] on div "powered by 回到教室 影片 演奏 Grand Prix 演奏 Golden Goal 25. Kithgard之門 (教師鎖定) 逃離 Kithga…" at bounding box center [386, 190] width 773 height 381
